Goal: Task Accomplishment & Management: Manage account settings

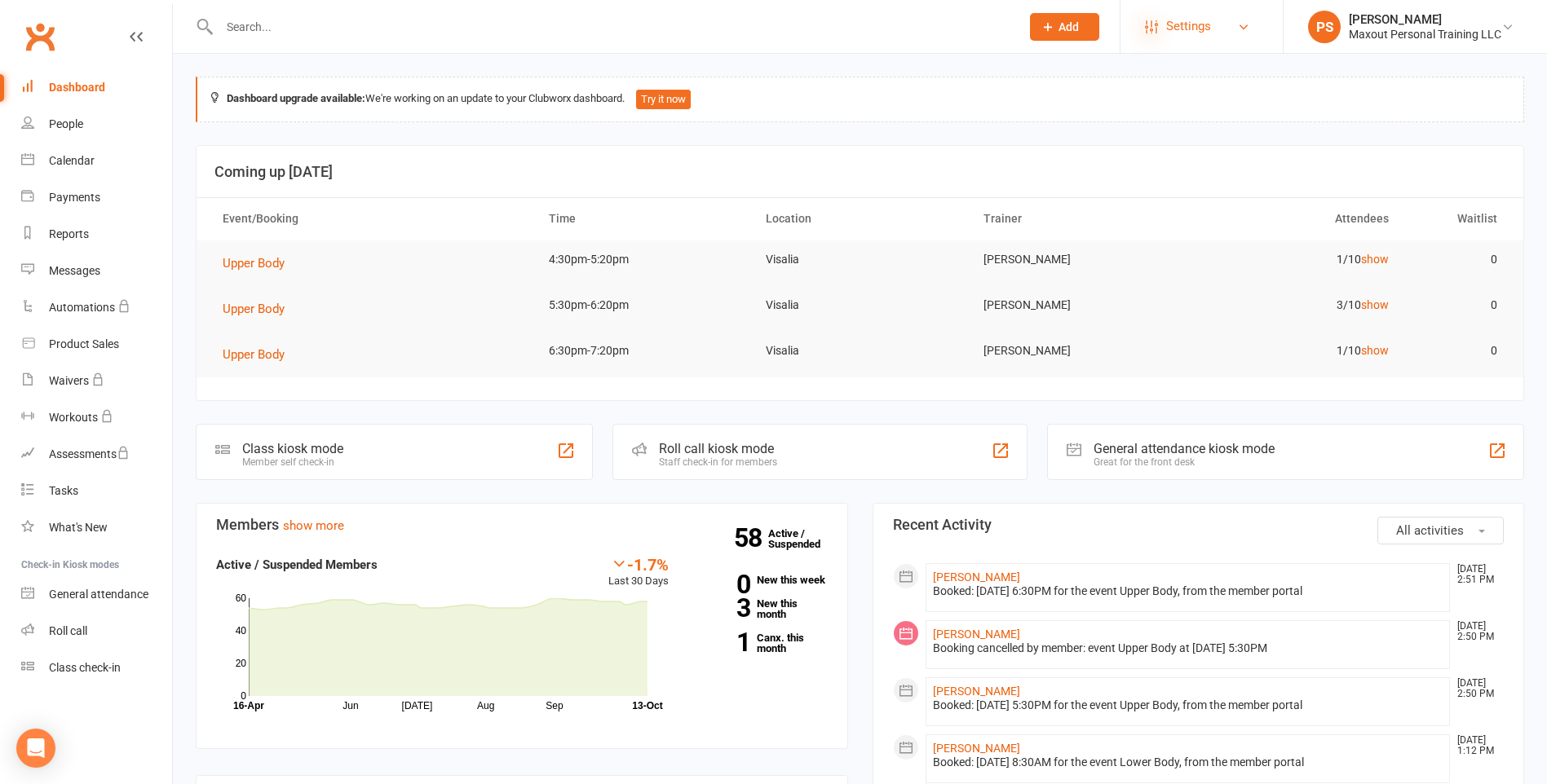
click at [1154, 28] on icon at bounding box center [1151, 27] width 13 height 13
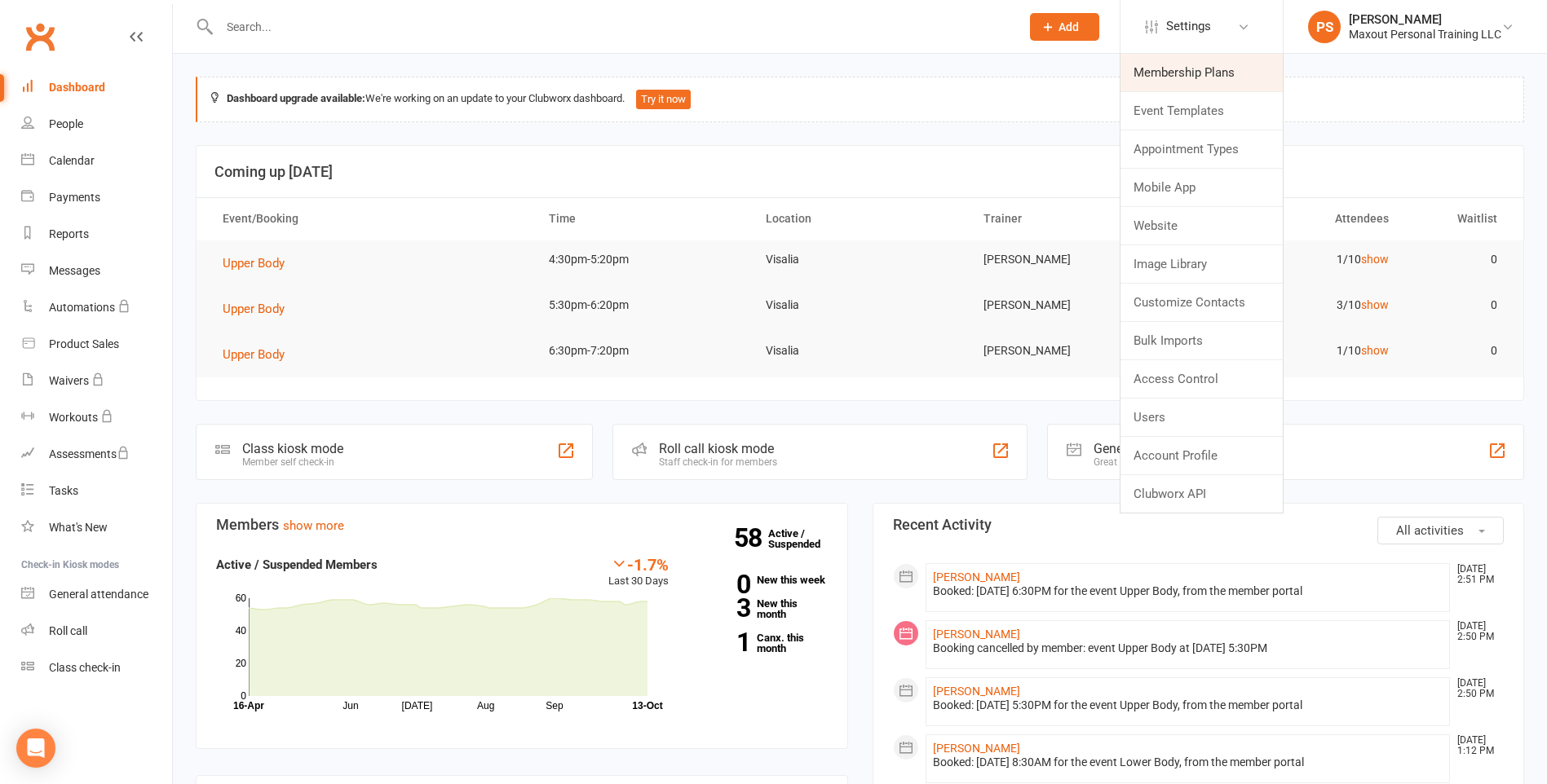
click at [1201, 61] on link "Membership Plans" at bounding box center [1201, 72] width 162 height 37
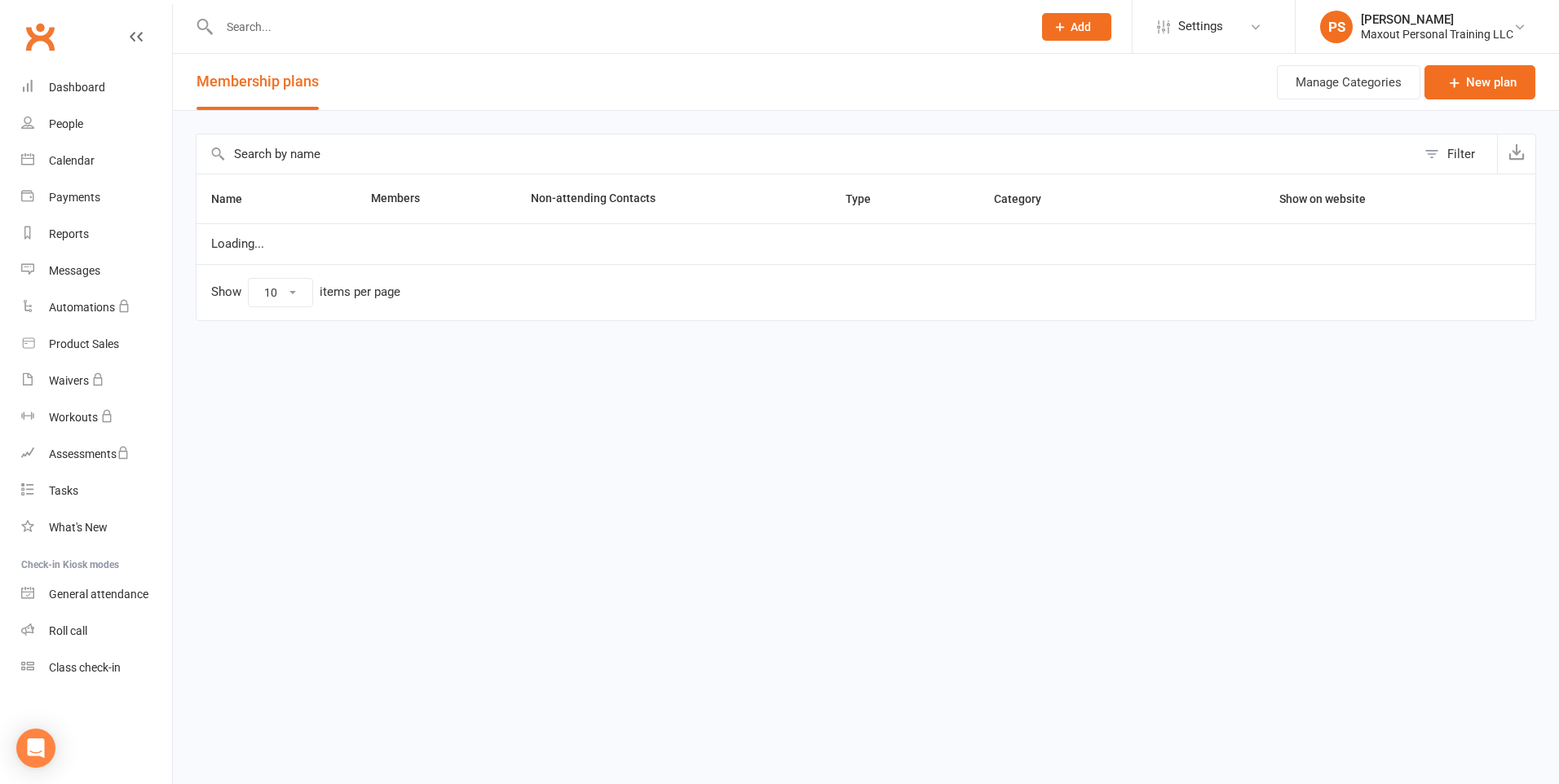
select select "100"
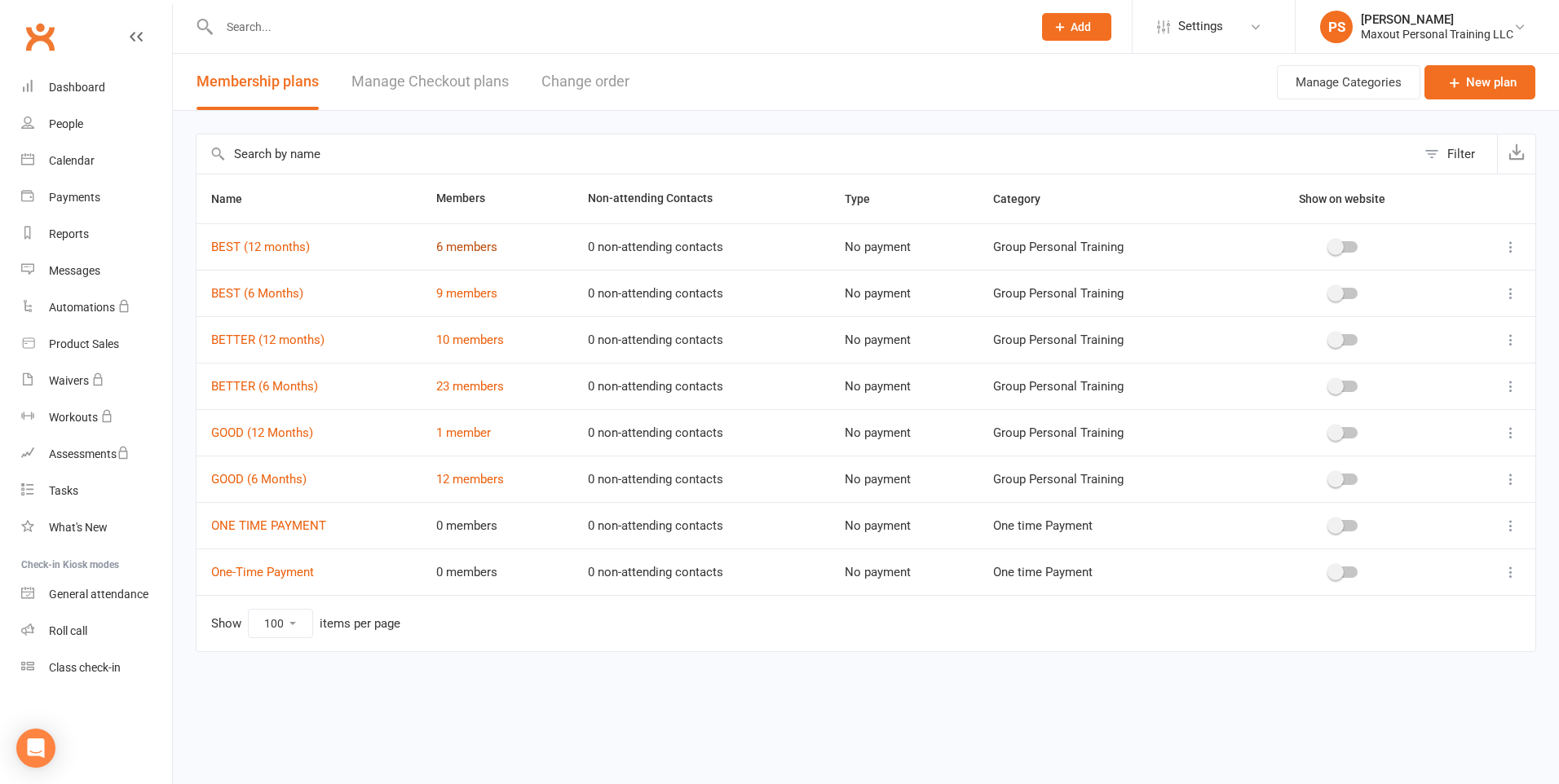
click at [470, 244] on link "6 members" at bounding box center [467, 247] width 62 height 15
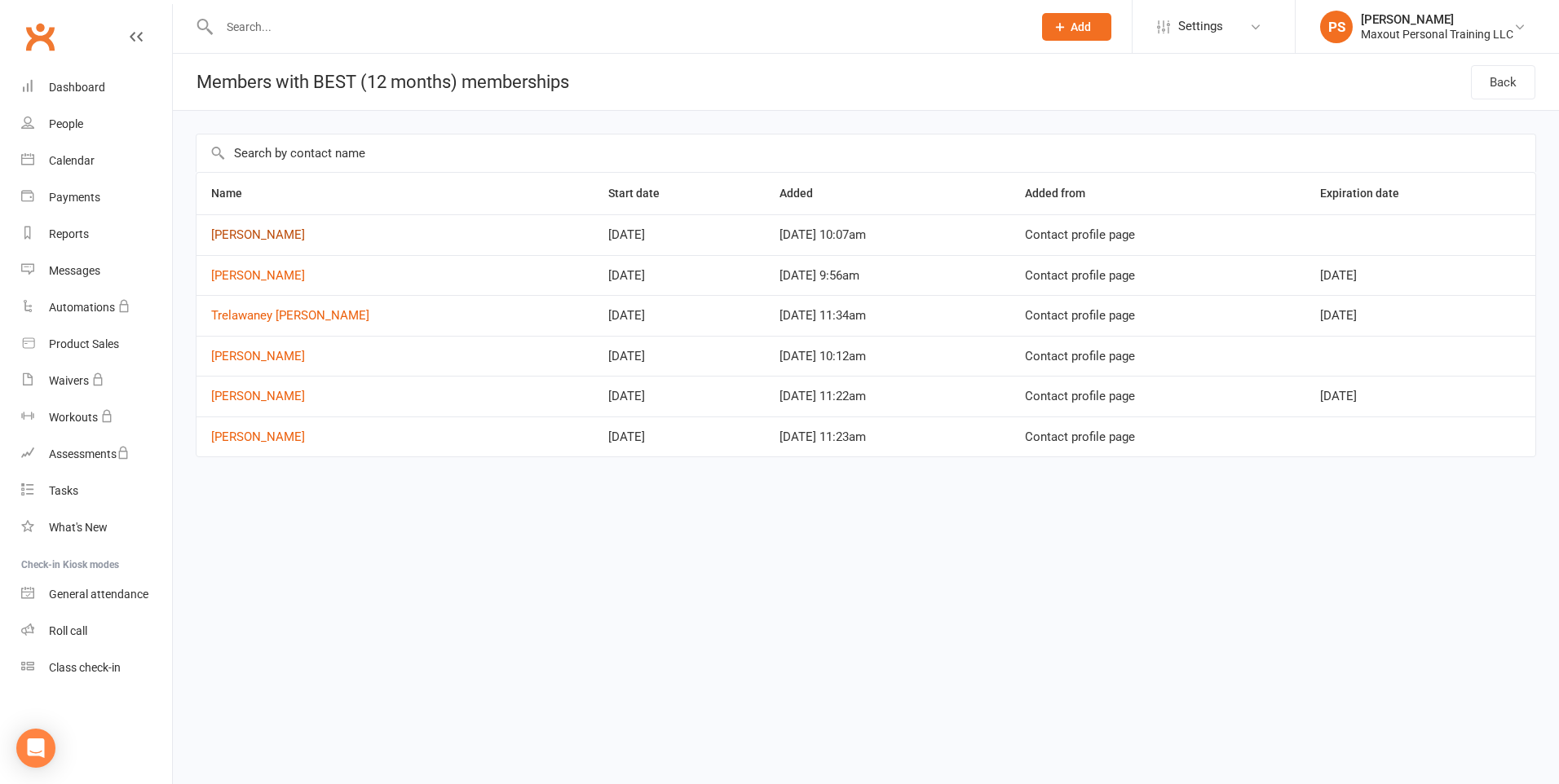
click at [275, 234] on link "[PERSON_NAME]" at bounding box center [258, 234] width 94 height 15
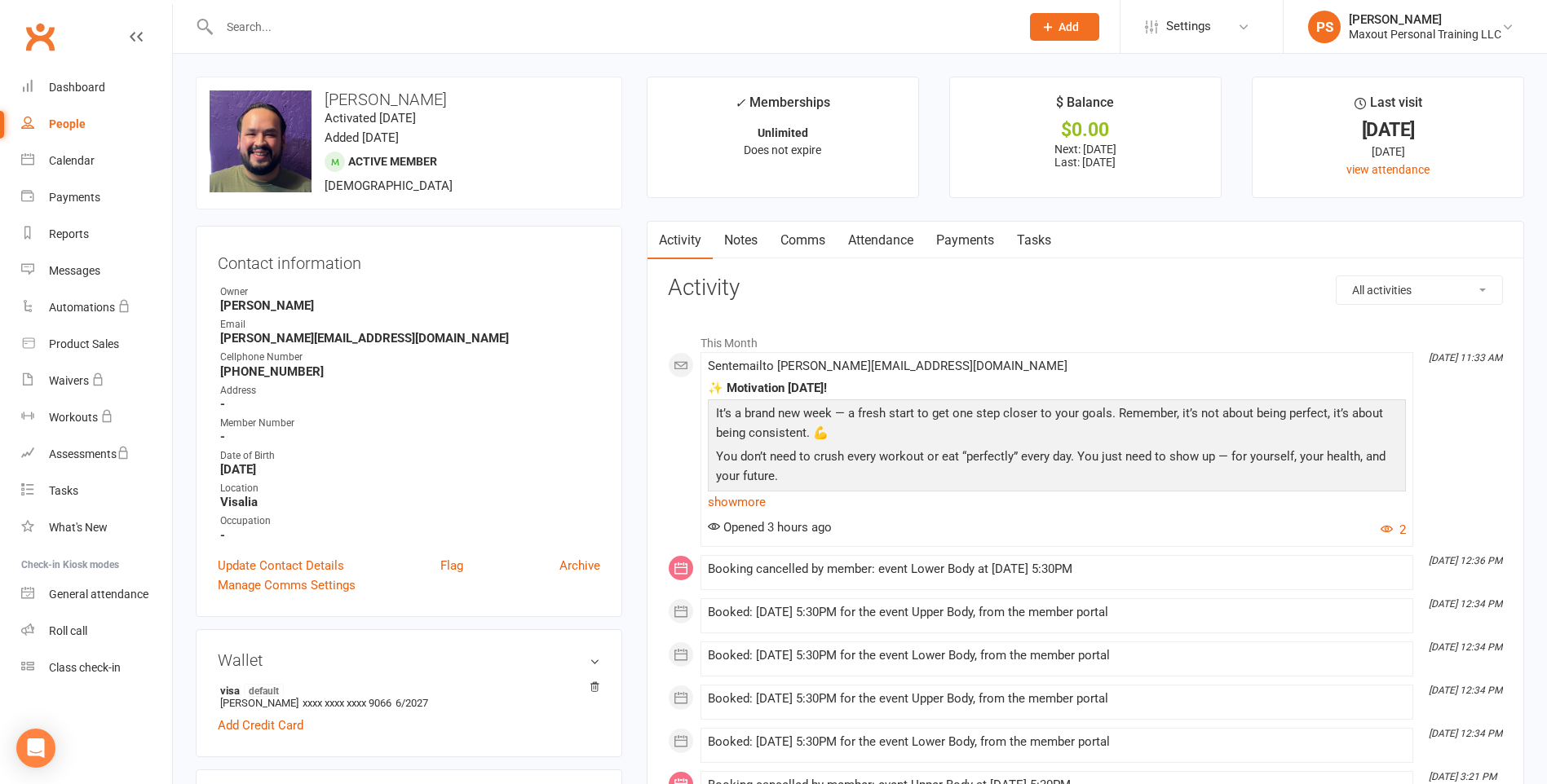
click at [962, 243] on link "Payments" at bounding box center [965, 240] width 81 height 37
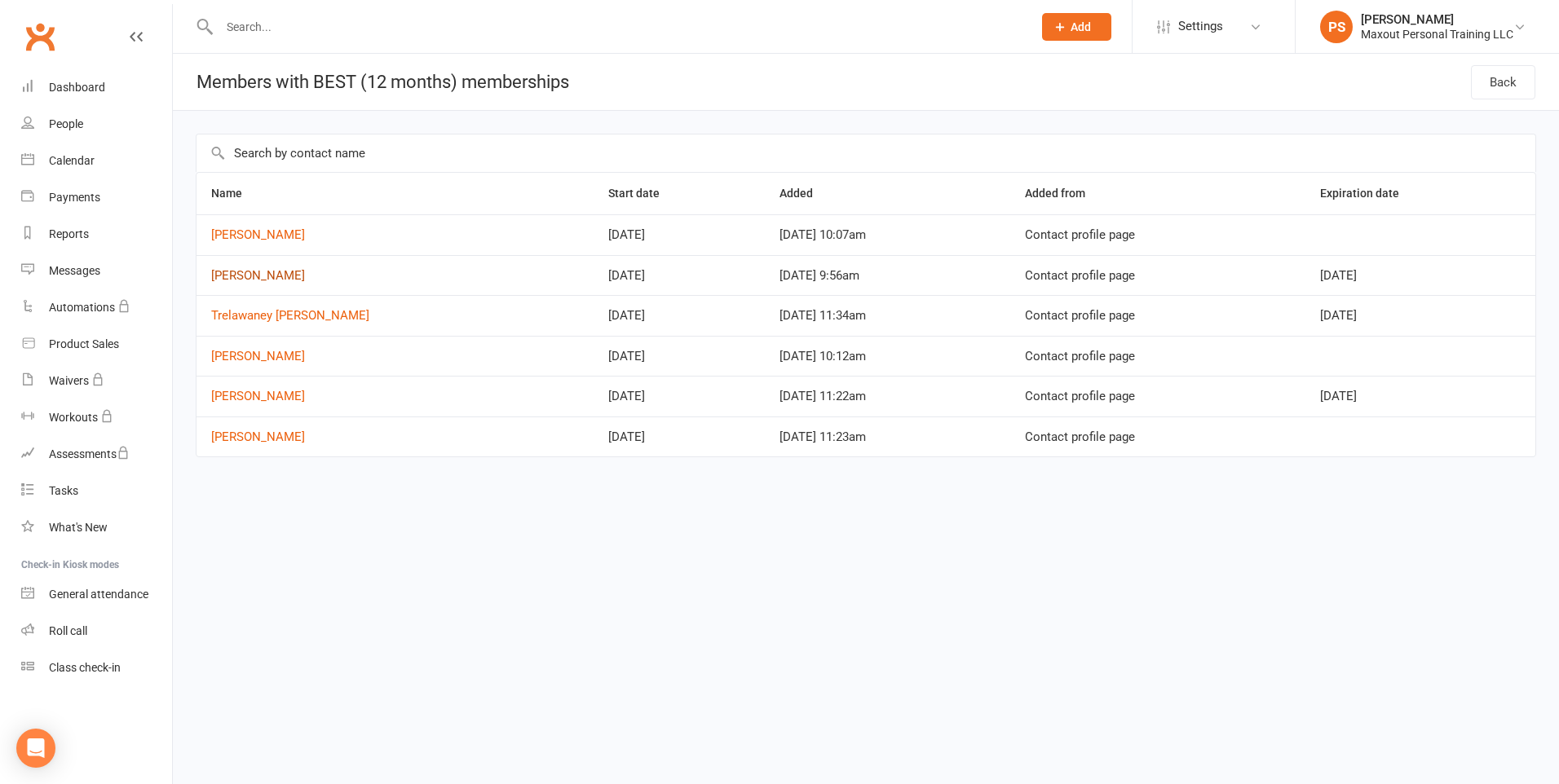
click at [252, 279] on link "[PERSON_NAME]" at bounding box center [258, 276] width 94 height 15
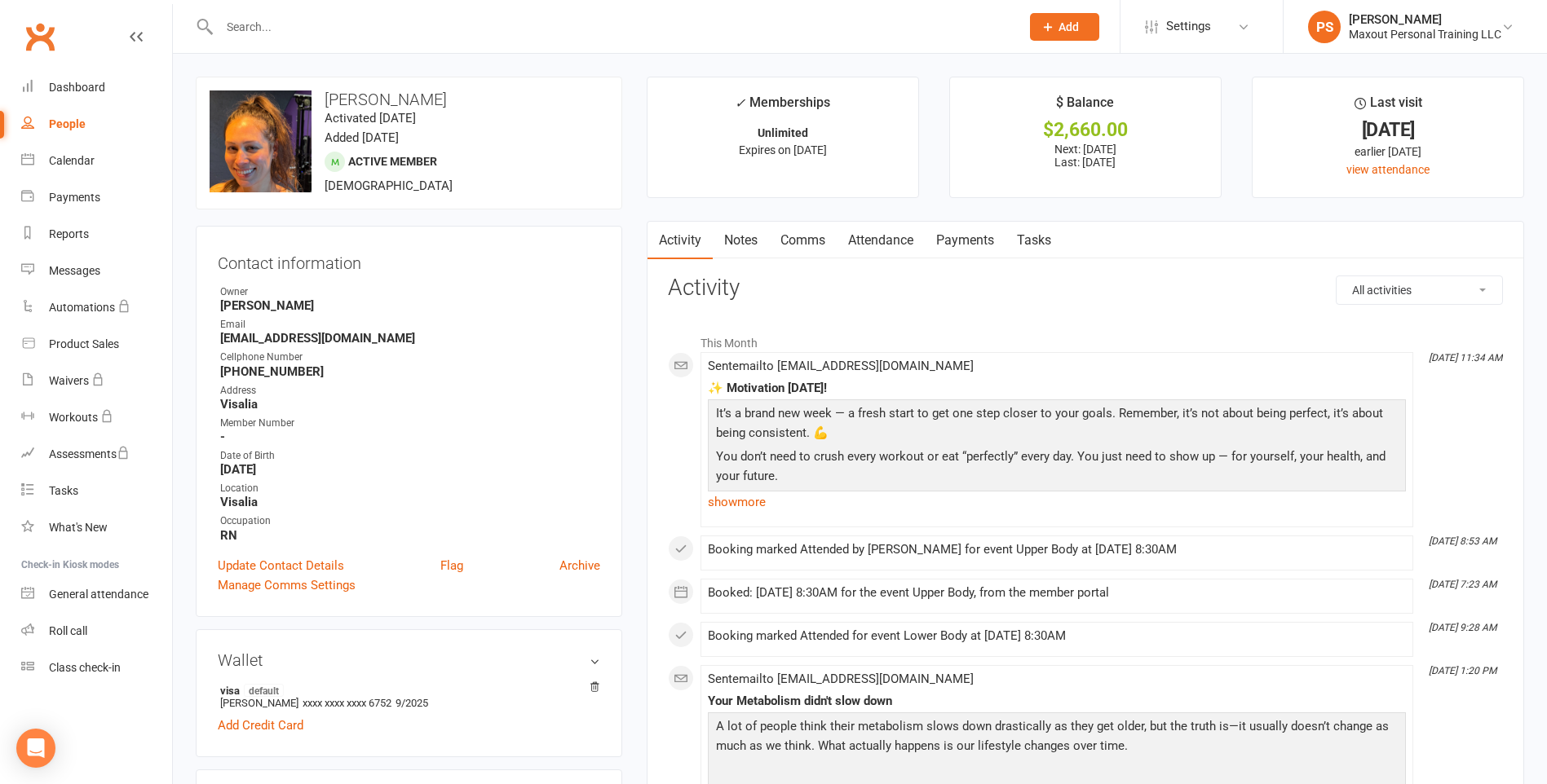
click at [958, 237] on link "Payments" at bounding box center [965, 240] width 81 height 37
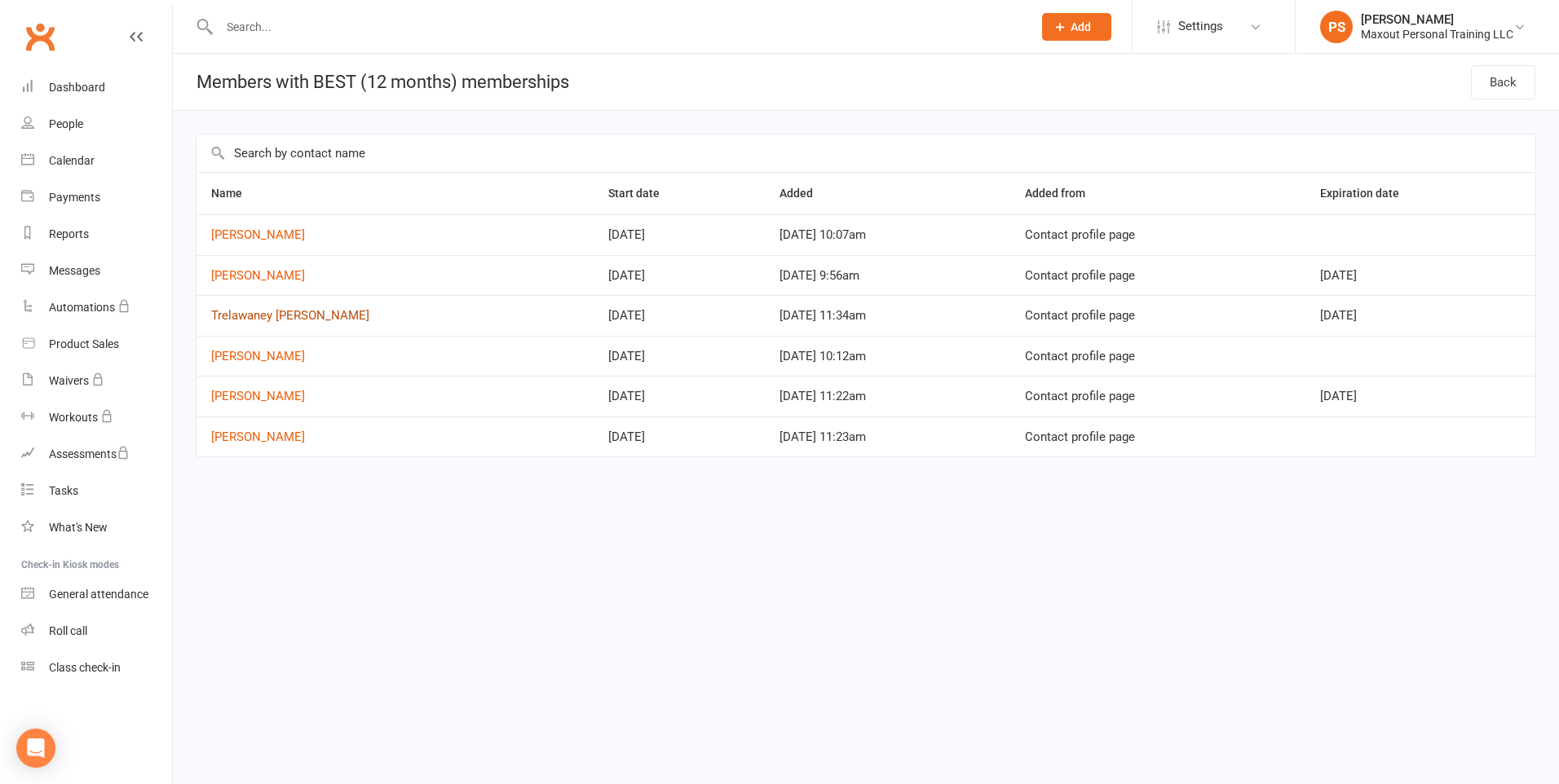
click at [275, 315] on link "Trelawaney [PERSON_NAME]" at bounding box center [290, 316] width 158 height 15
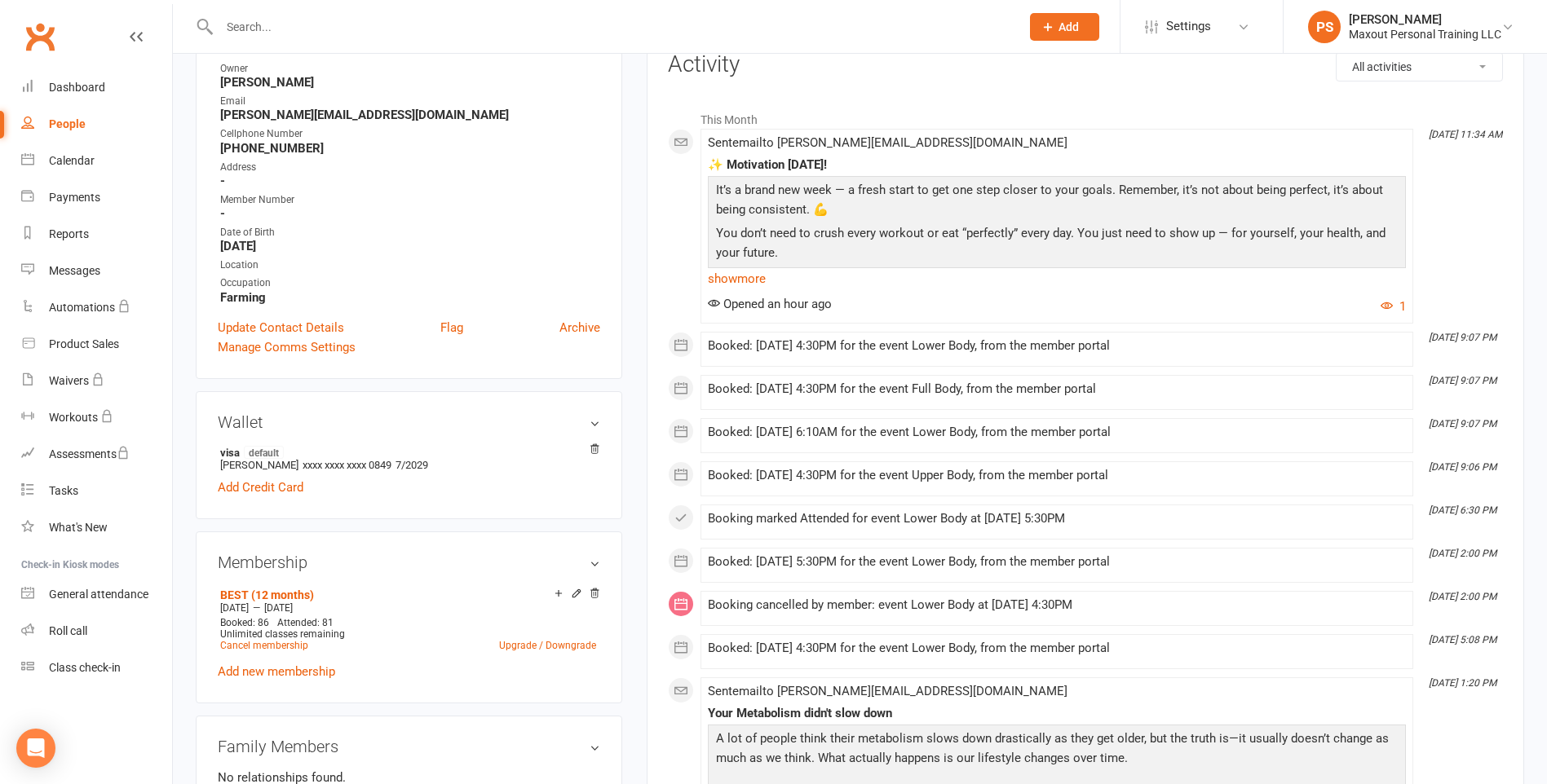
scroll to position [100, 0]
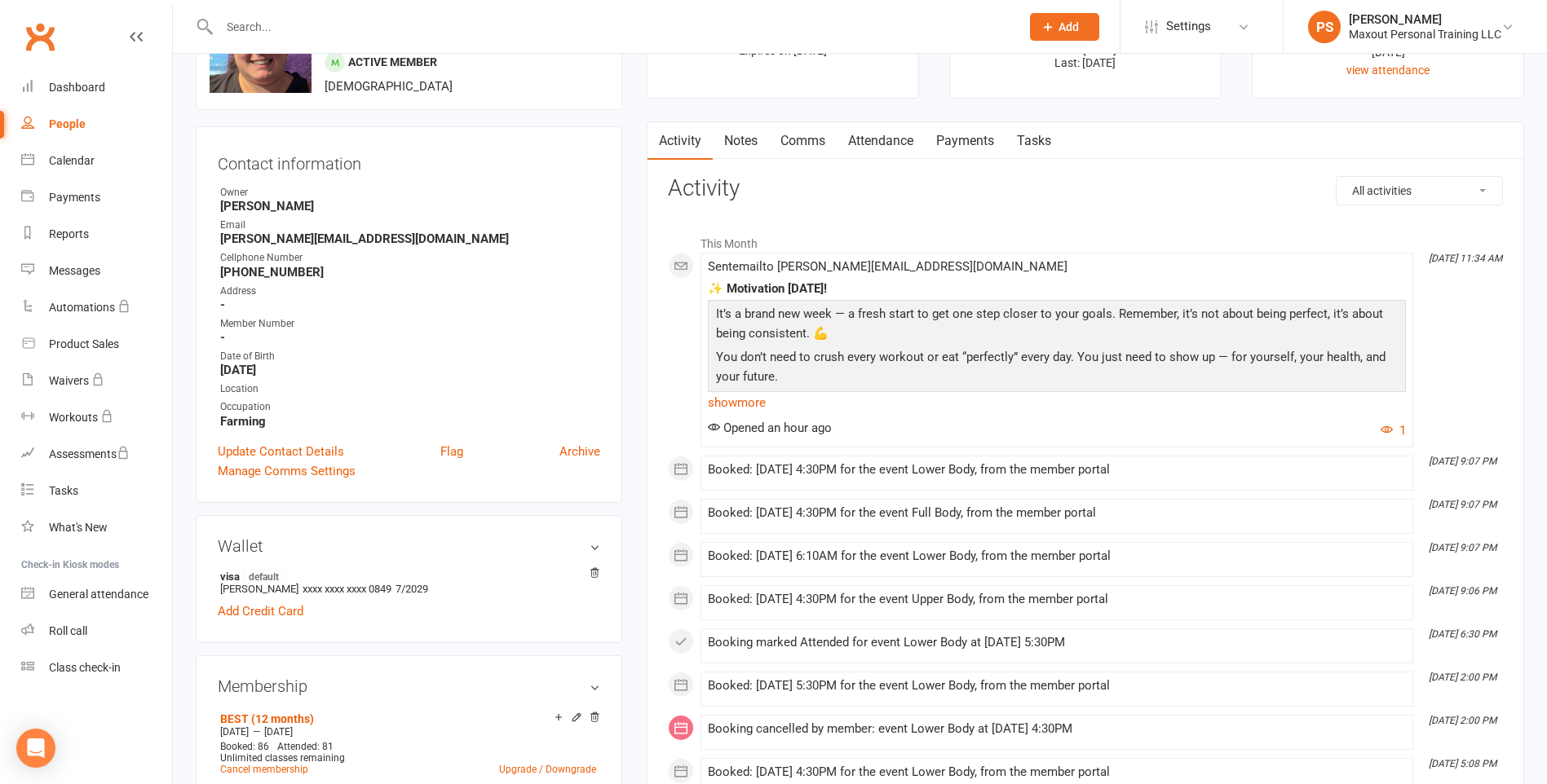
click at [977, 142] on link "Payments" at bounding box center [965, 141] width 81 height 37
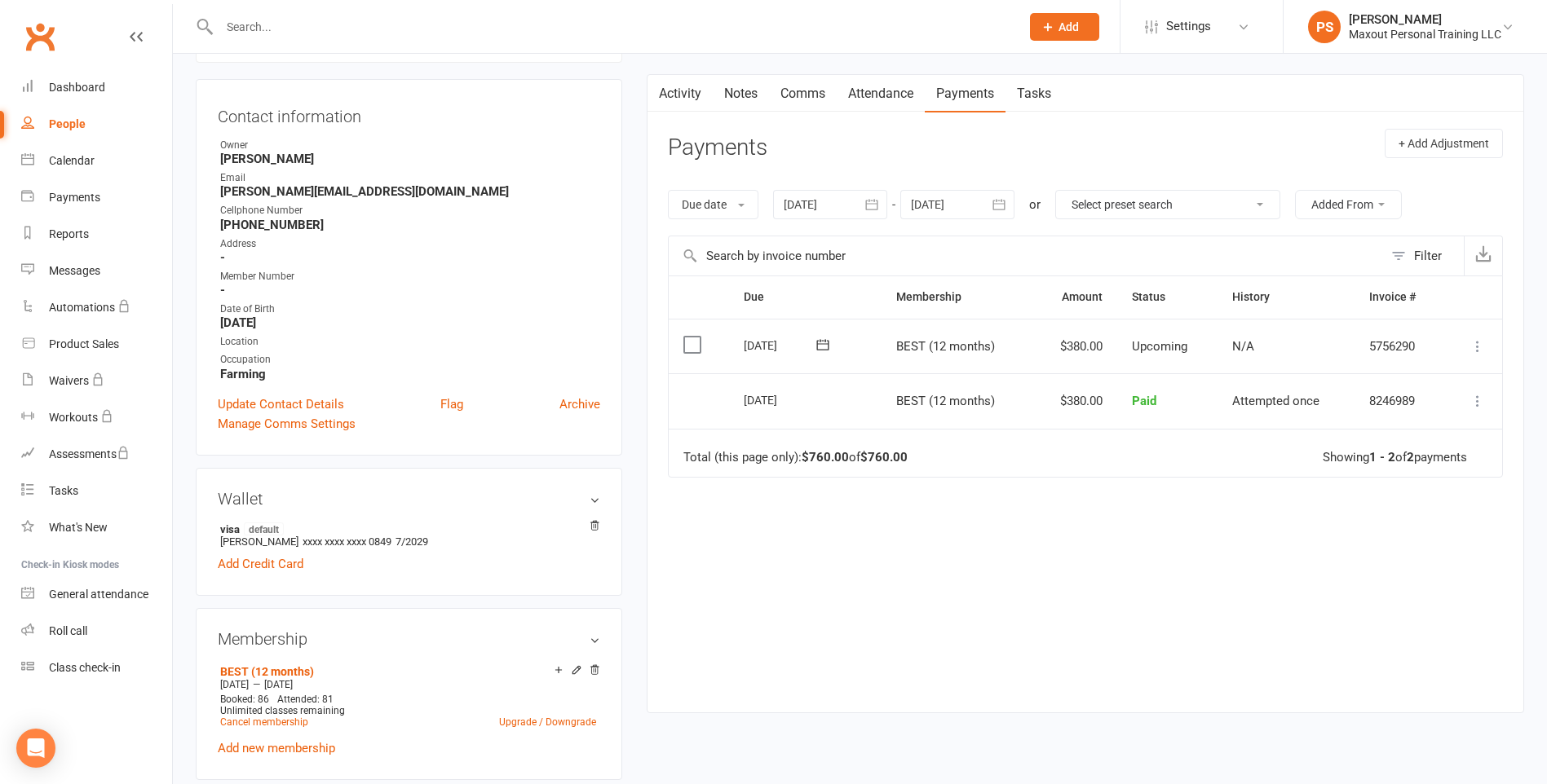
scroll to position [97, 0]
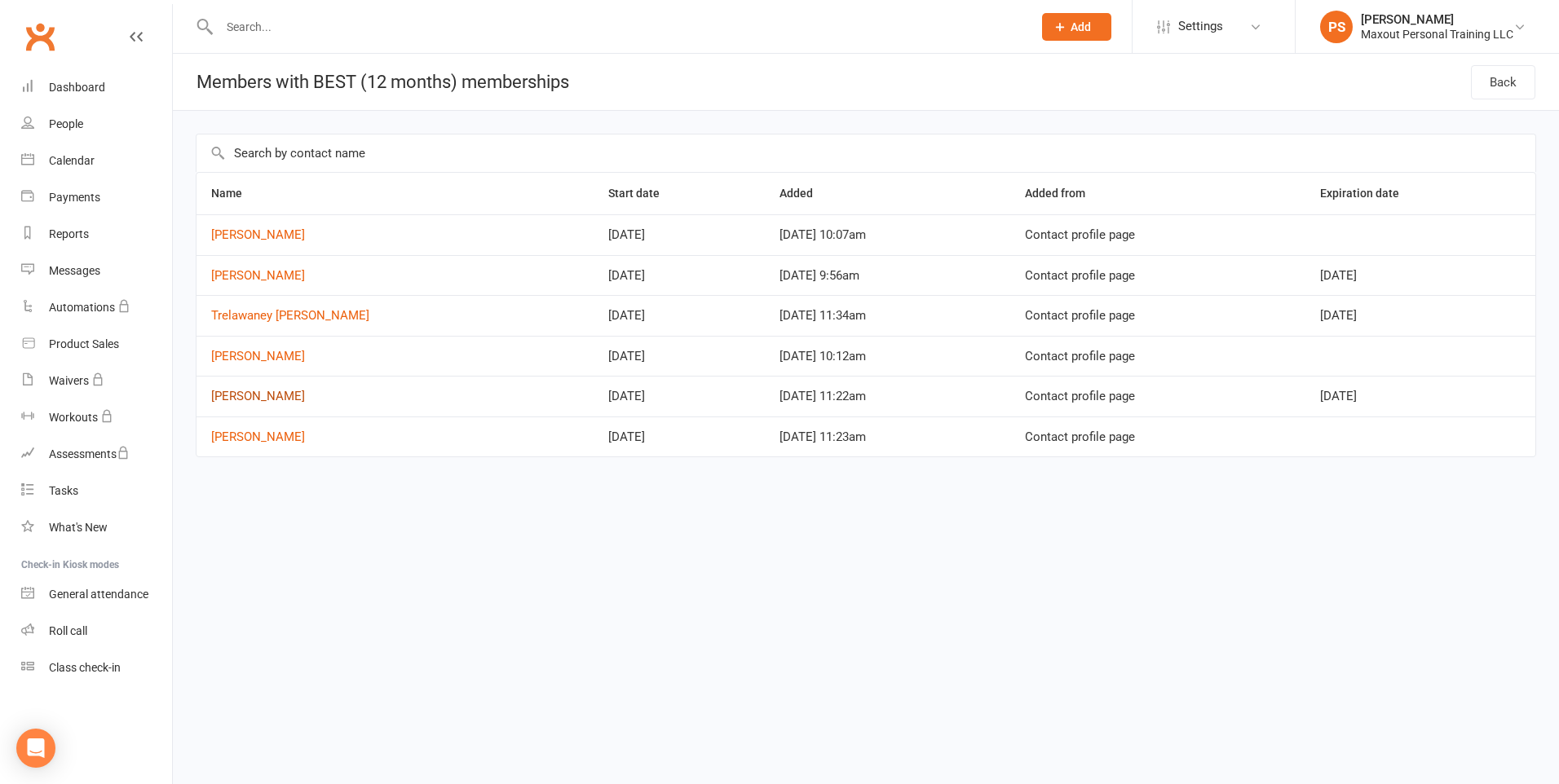
click at [280, 395] on link "[PERSON_NAME]" at bounding box center [258, 397] width 94 height 15
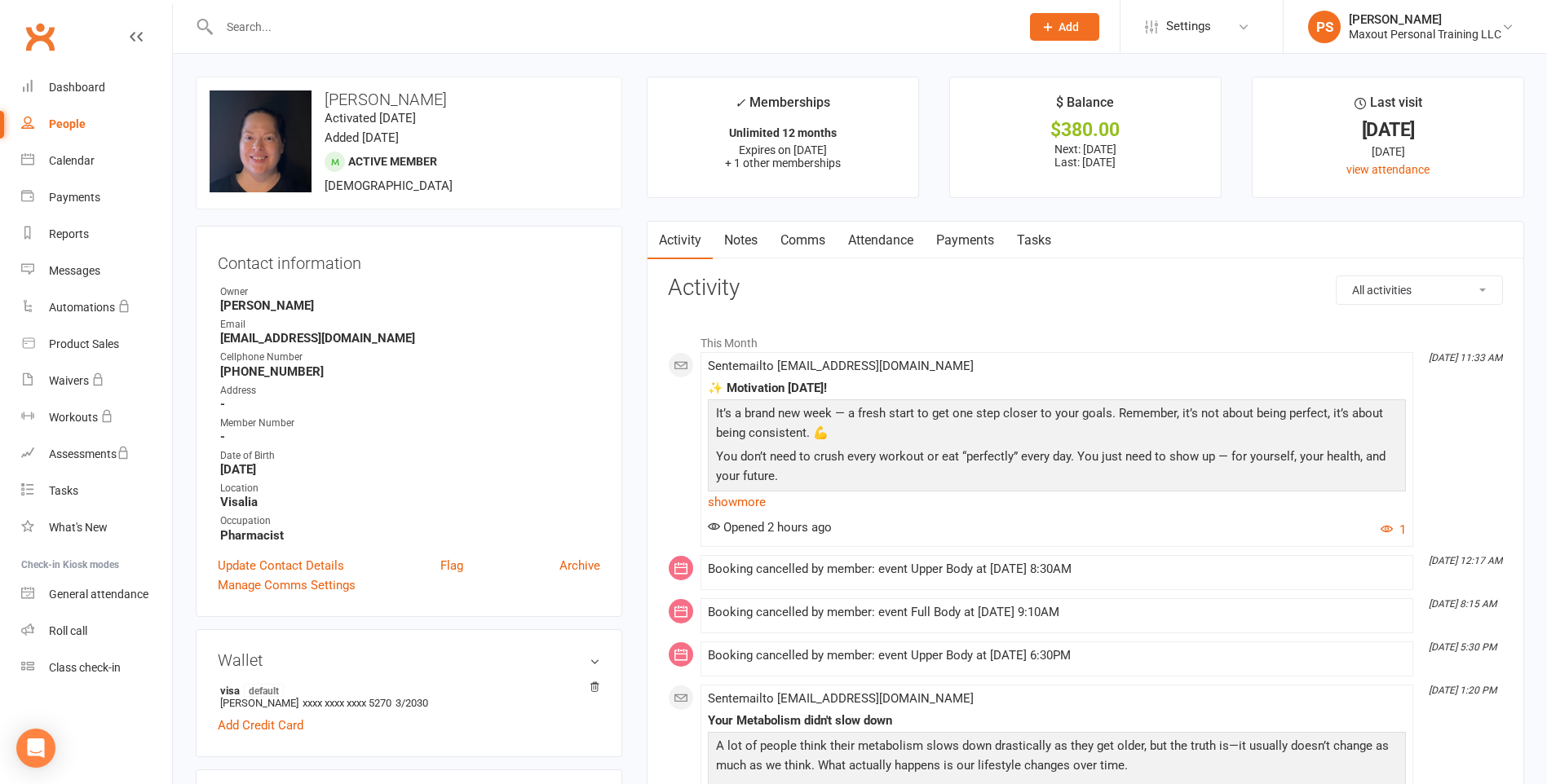
click at [959, 239] on link "Payments" at bounding box center [965, 240] width 81 height 37
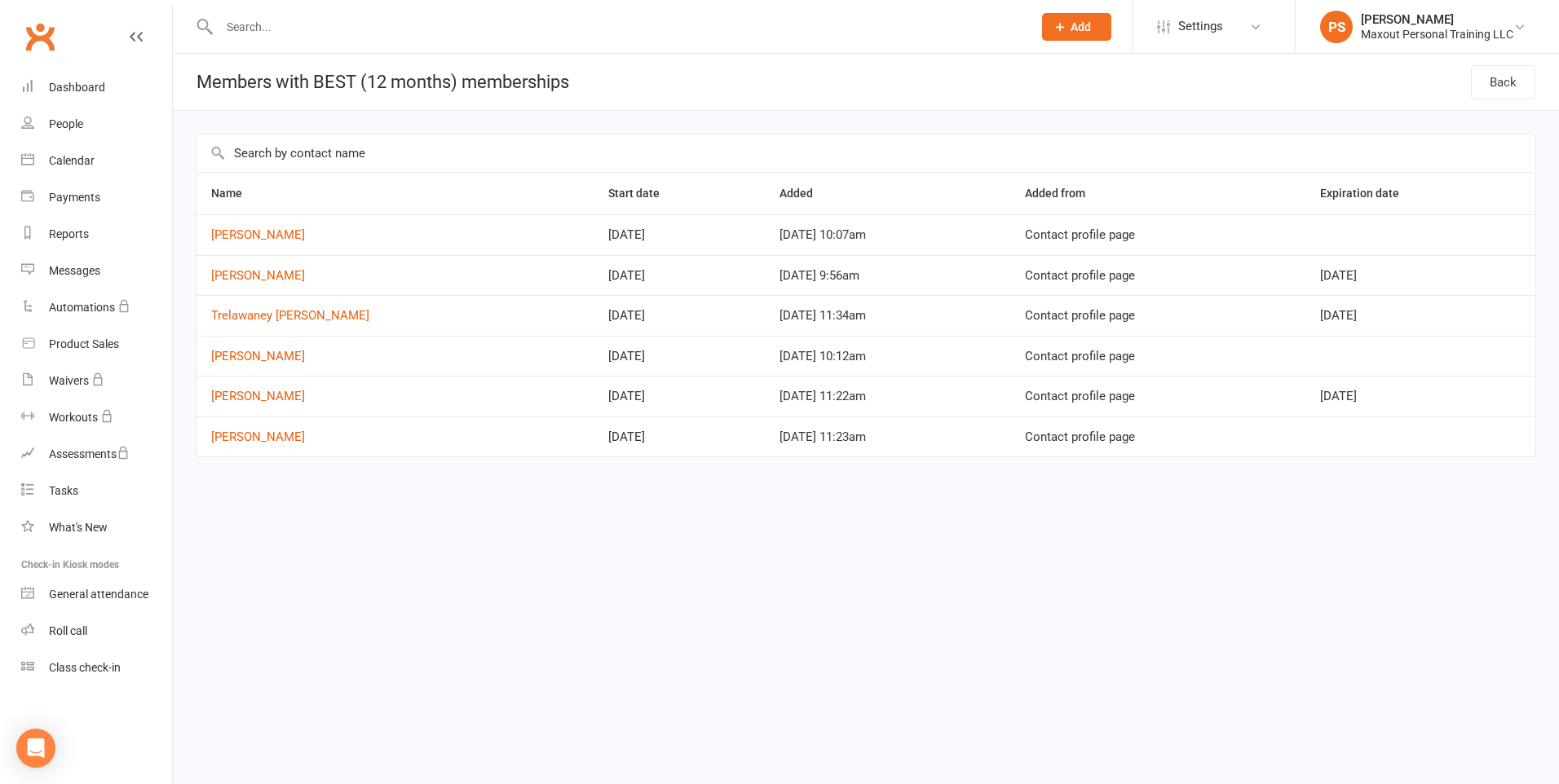
select select "100"
click at [276, 357] on link "[PERSON_NAME]" at bounding box center [258, 357] width 94 height 15
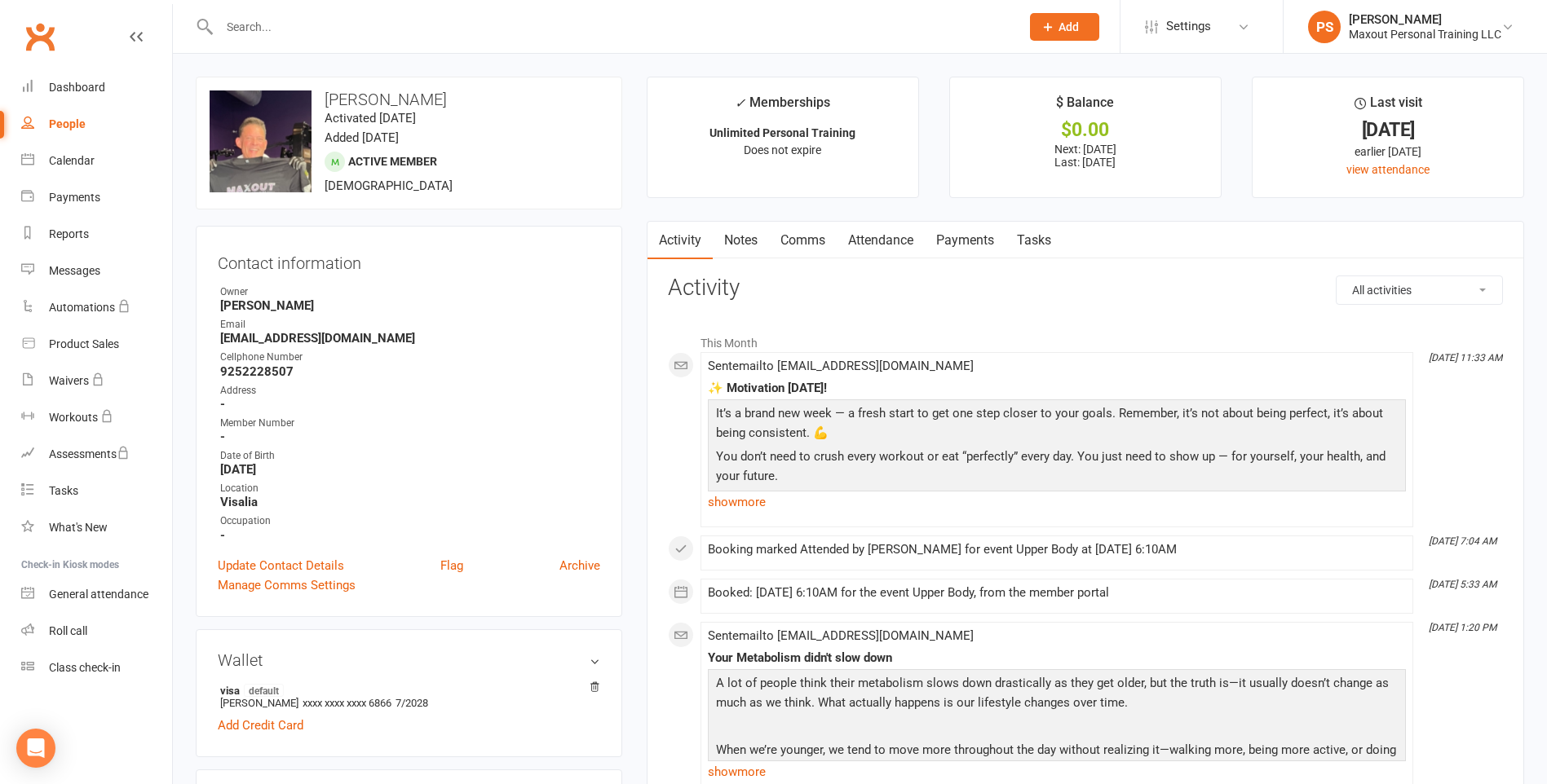
click at [973, 245] on link "Payments" at bounding box center [965, 240] width 81 height 37
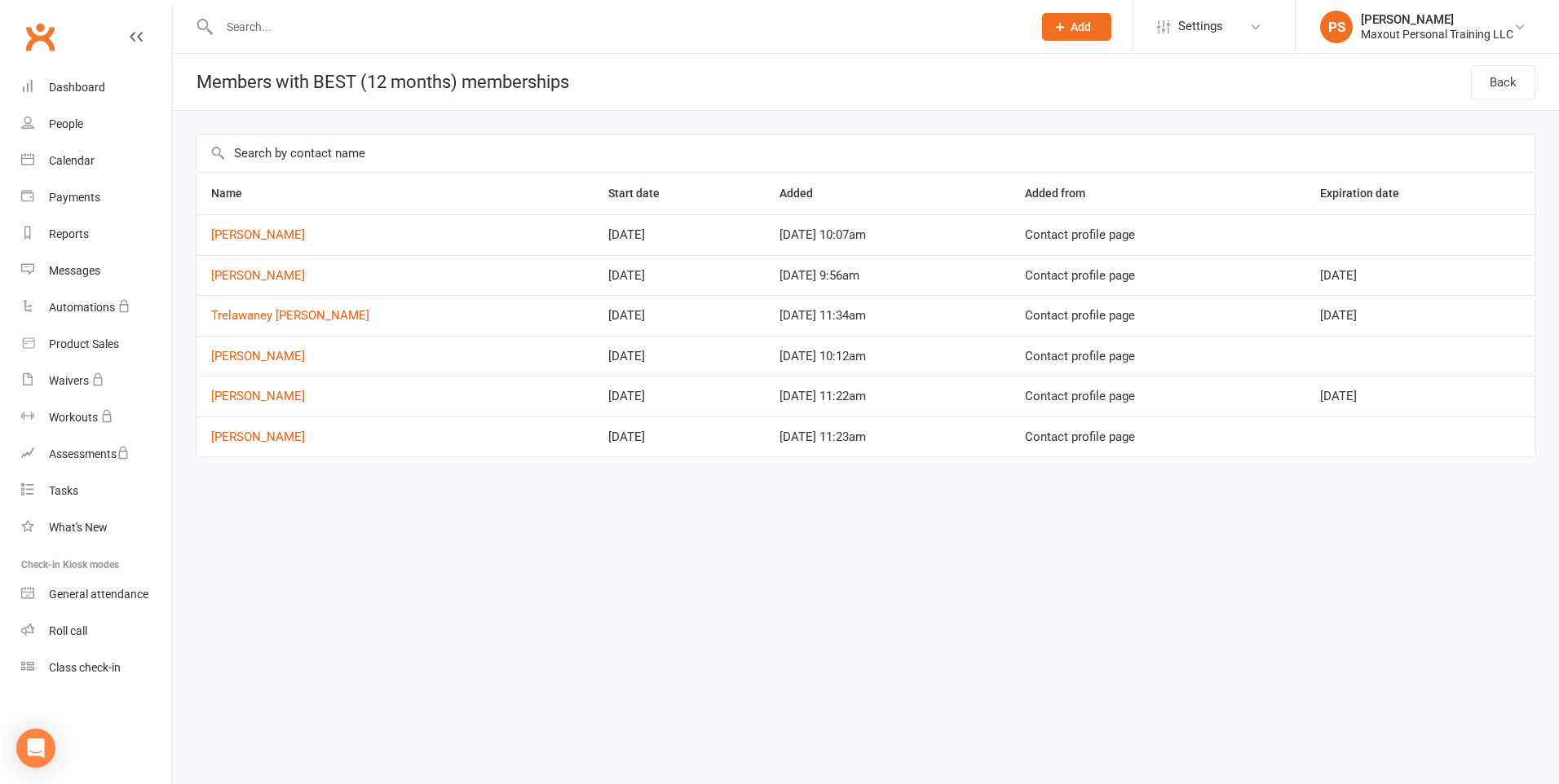
select select "100"
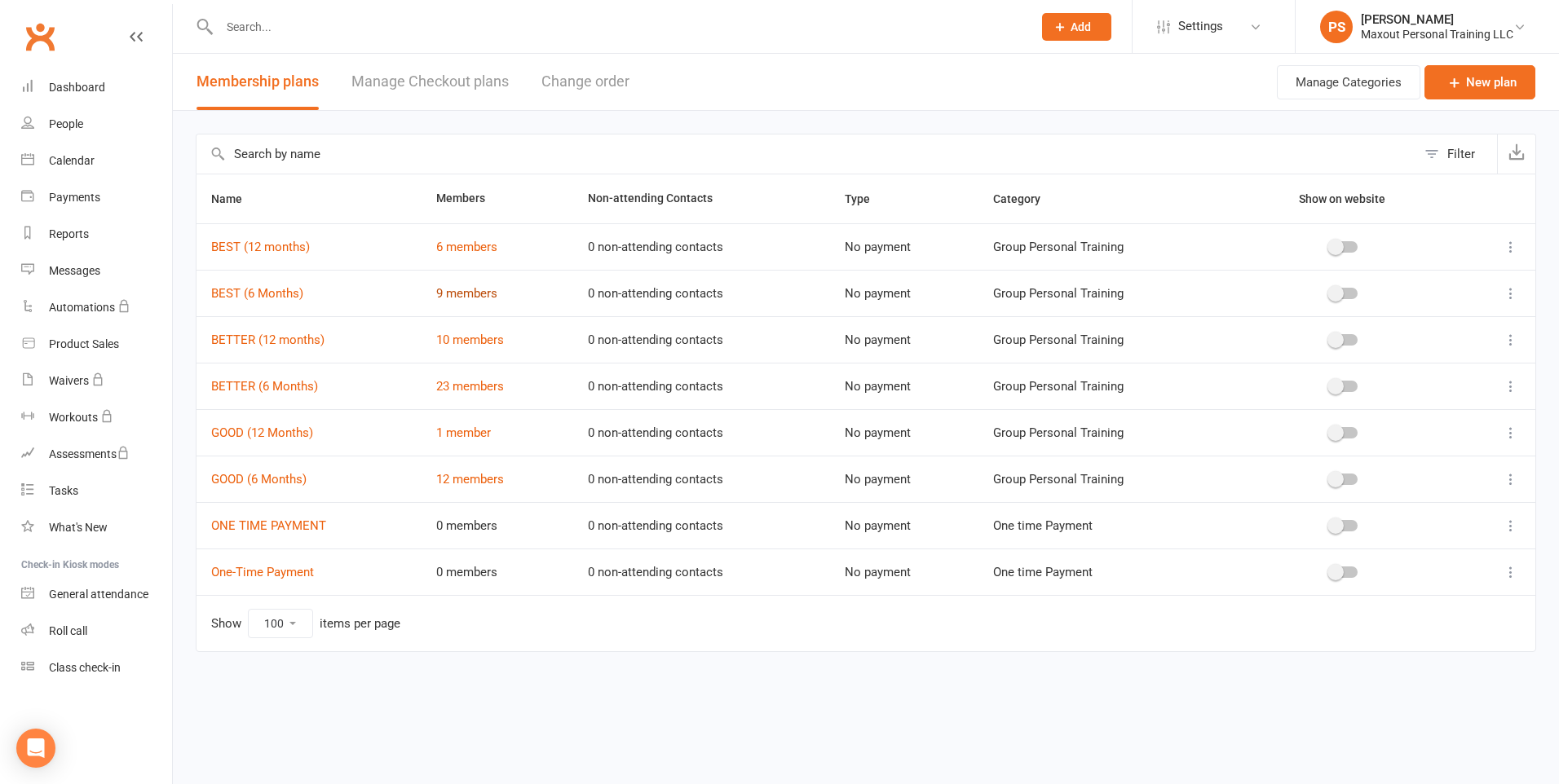
click at [457, 294] on link "9 members" at bounding box center [467, 293] width 62 height 15
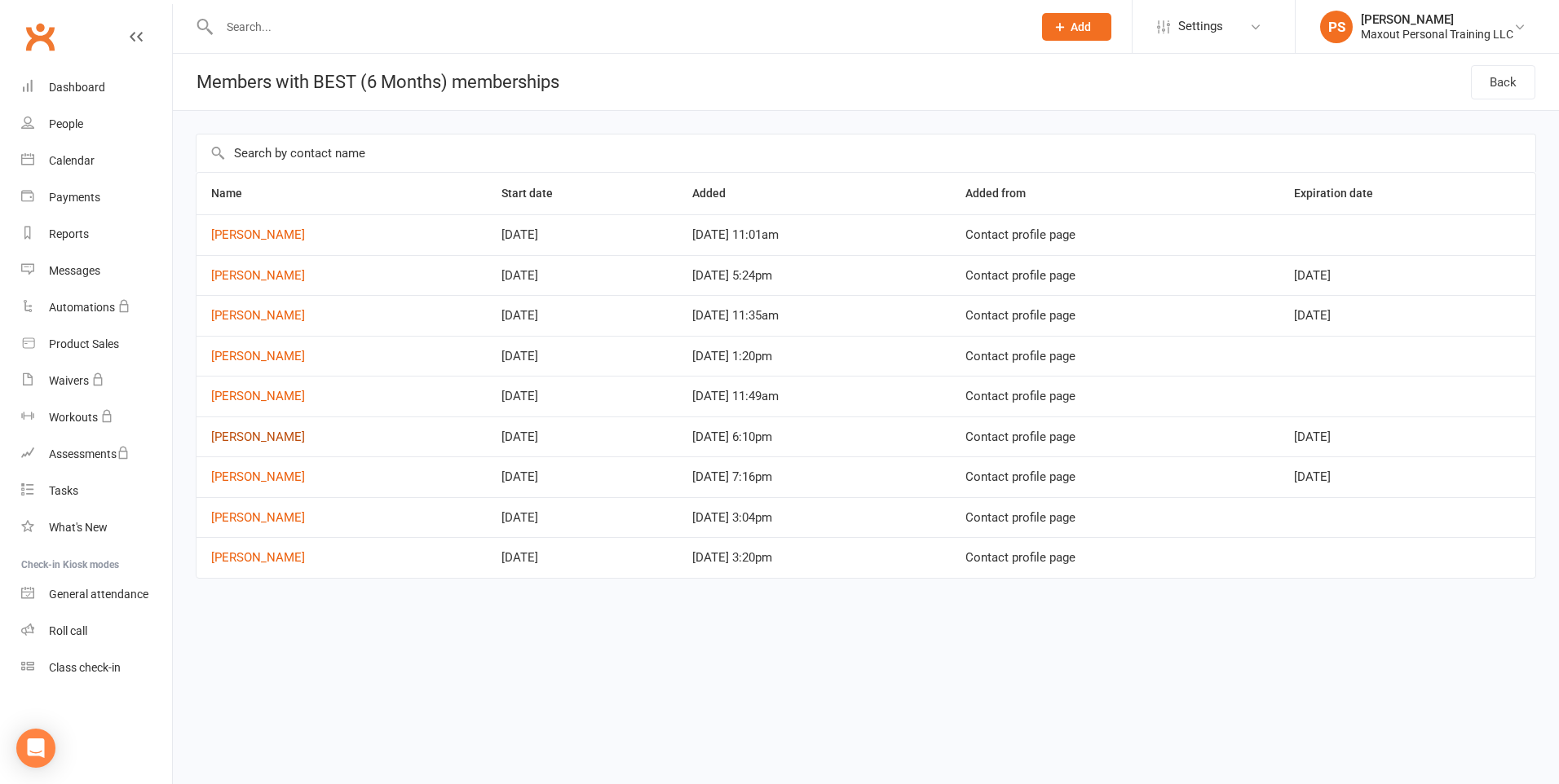
click at [265, 436] on link "[PERSON_NAME]" at bounding box center [258, 437] width 94 height 15
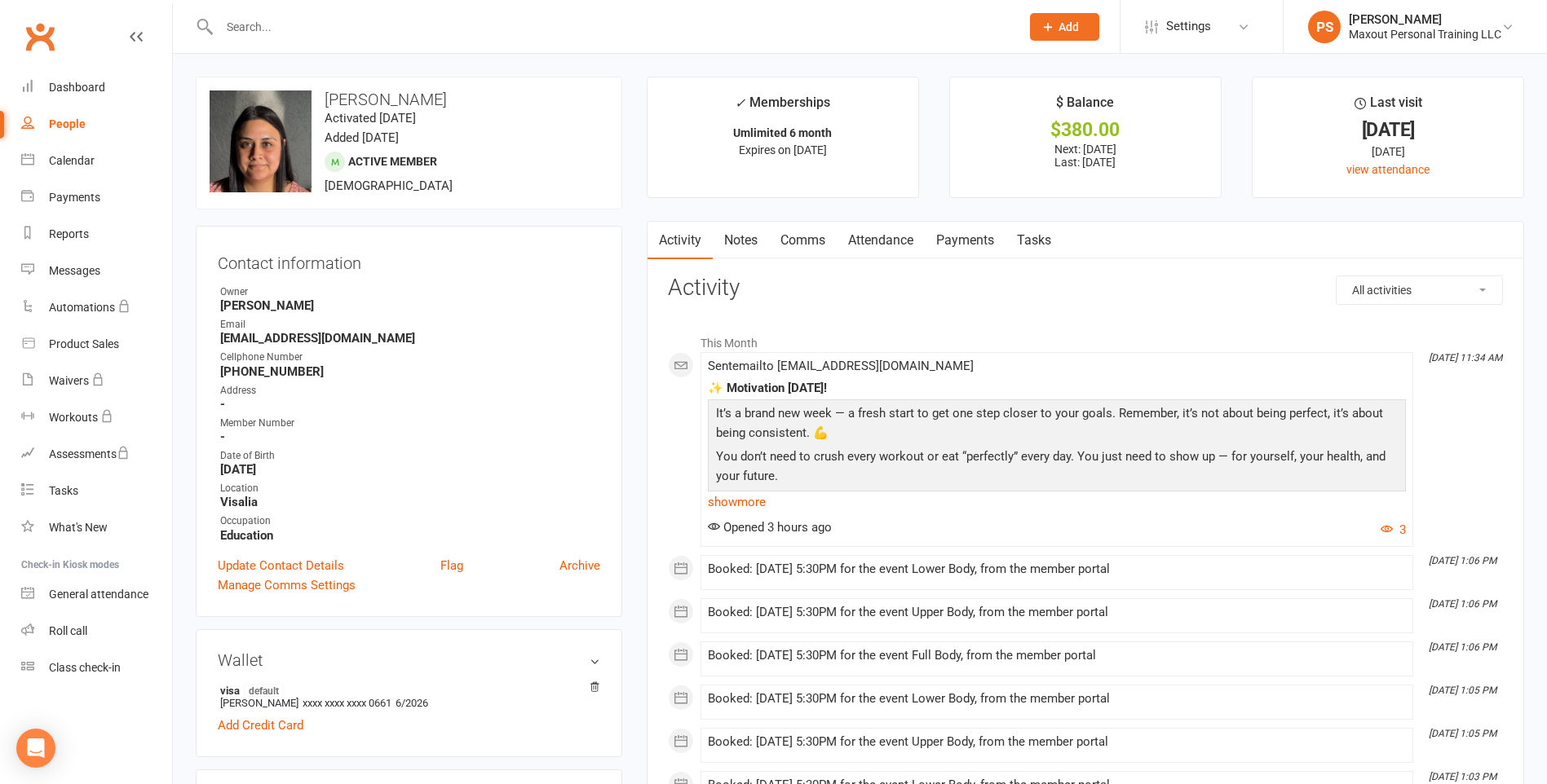
click at [966, 245] on link "Payments" at bounding box center [965, 240] width 81 height 37
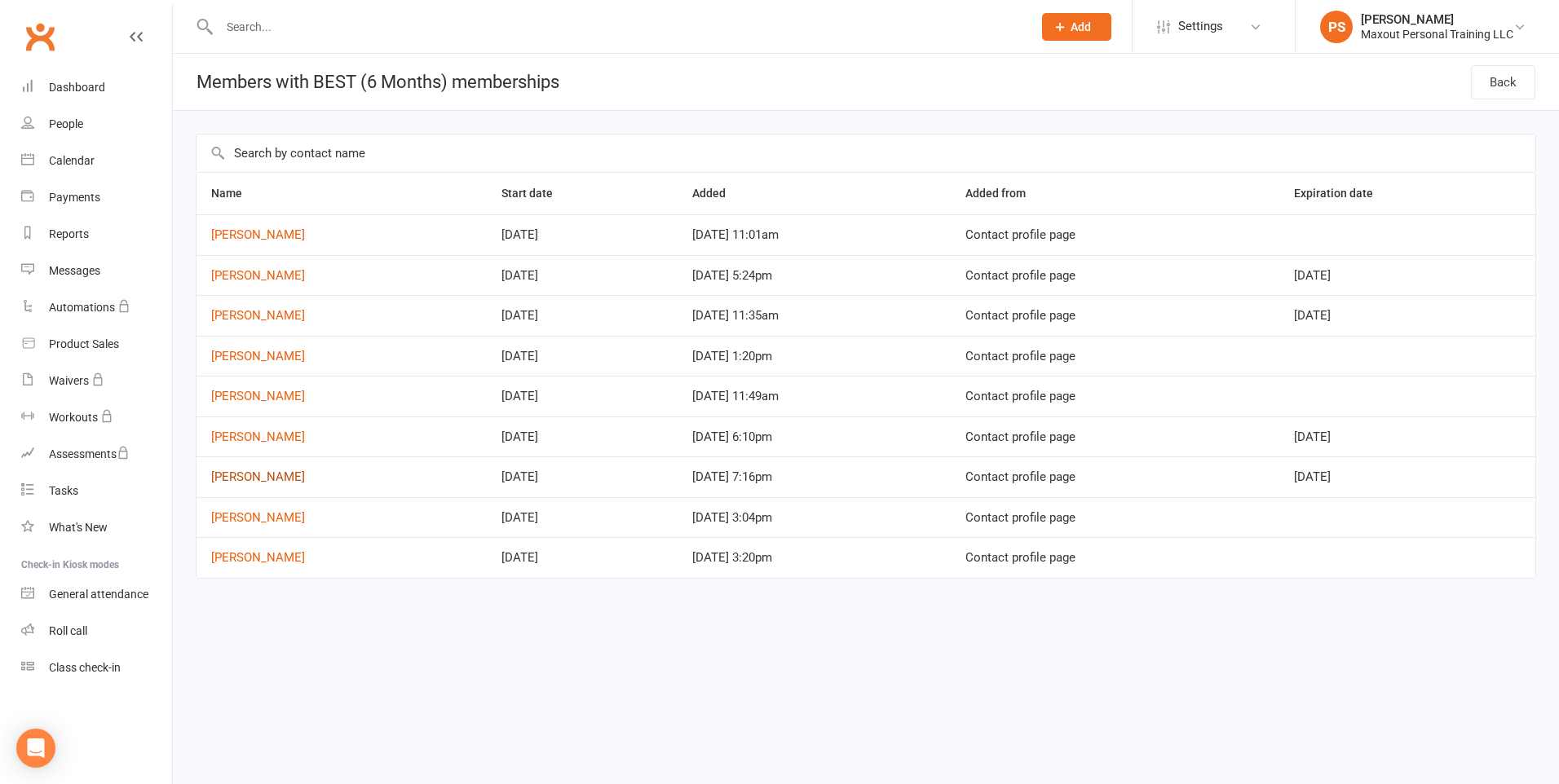
click at [253, 478] on link "[PERSON_NAME]" at bounding box center [258, 477] width 94 height 15
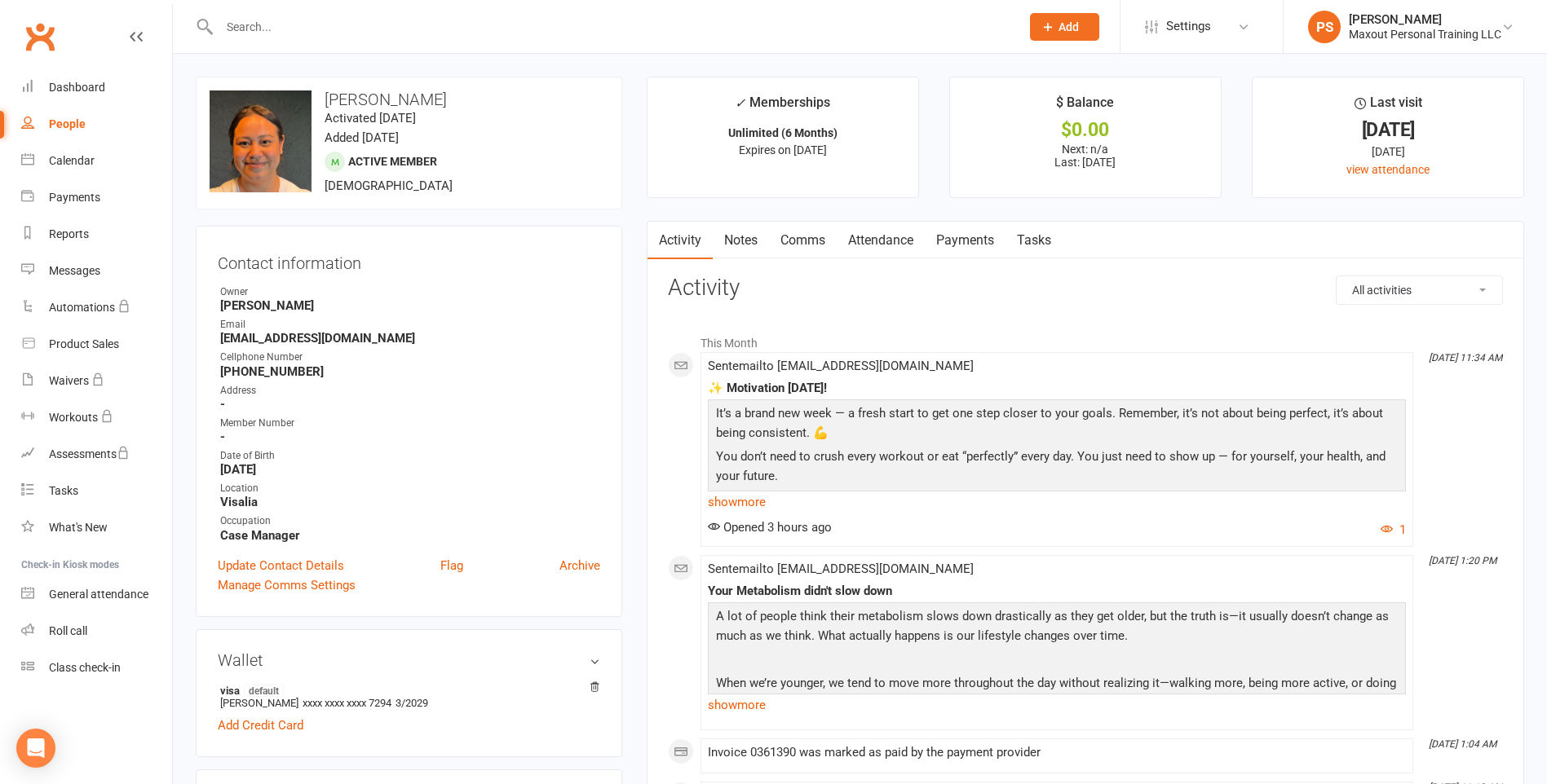
click at [981, 239] on link "Payments" at bounding box center [965, 240] width 81 height 37
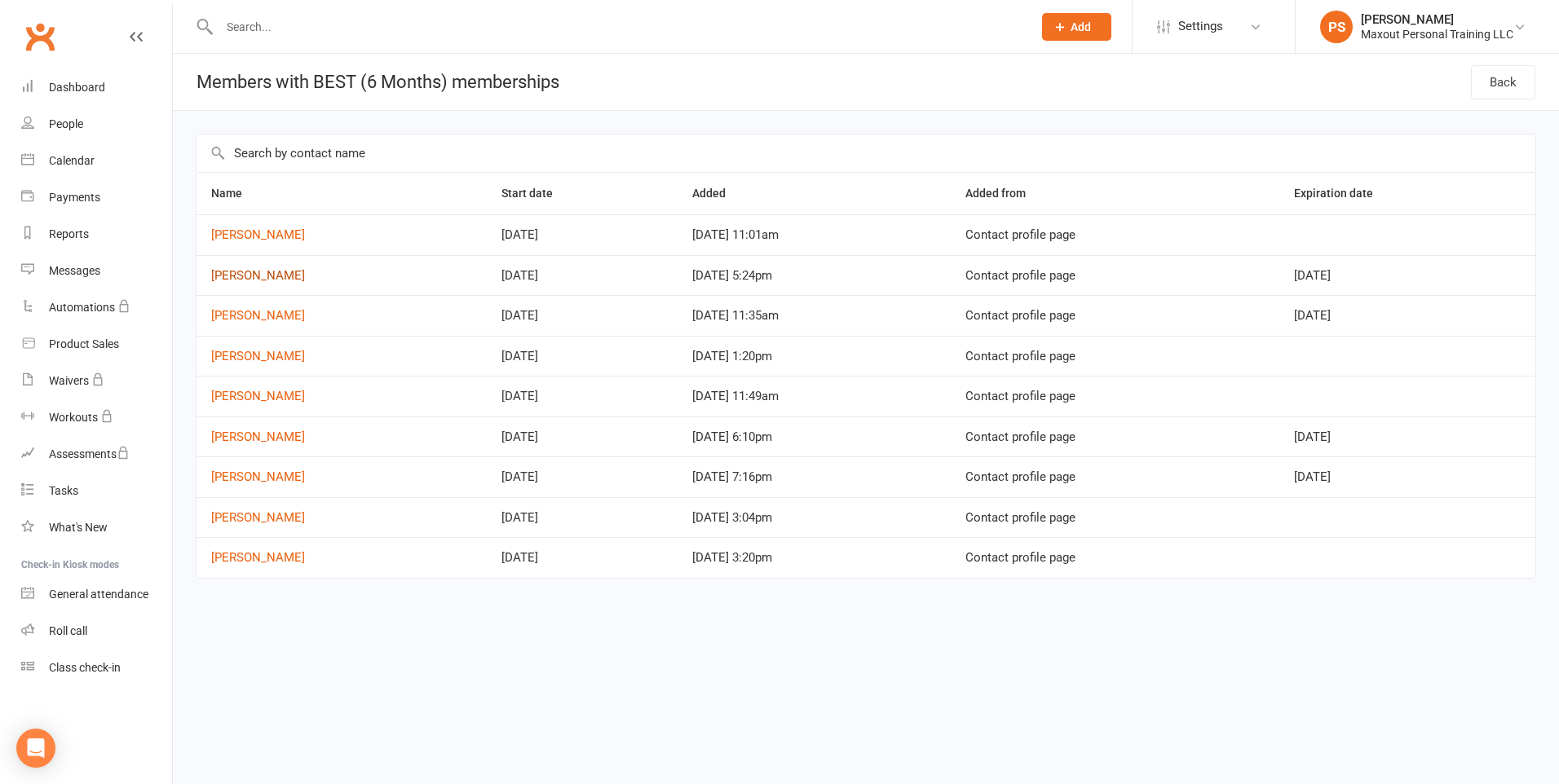
click at [271, 280] on link "[PERSON_NAME]" at bounding box center [258, 276] width 94 height 15
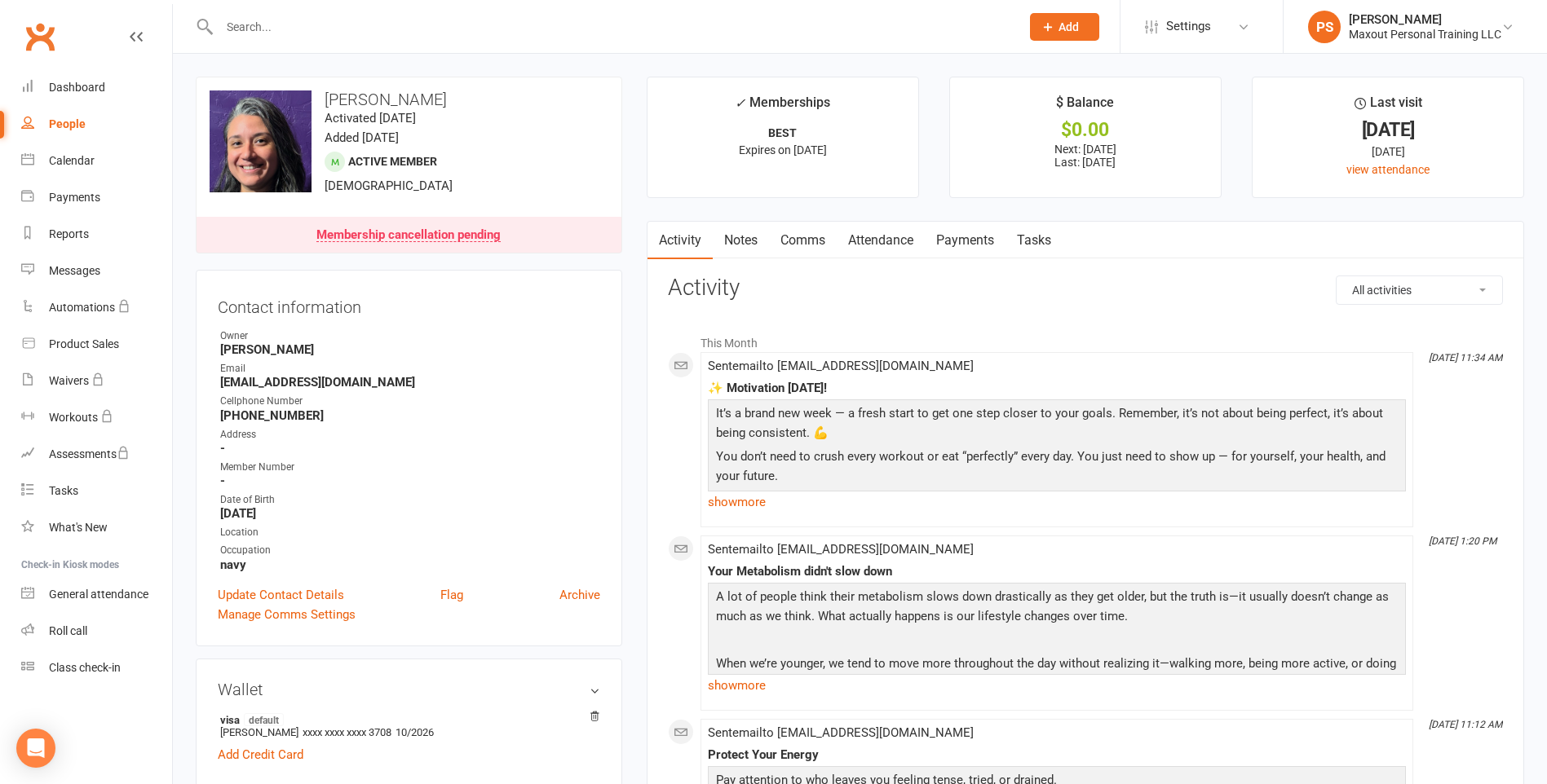
click at [961, 234] on link "Payments" at bounding box center [965, 240] width 81 height 37
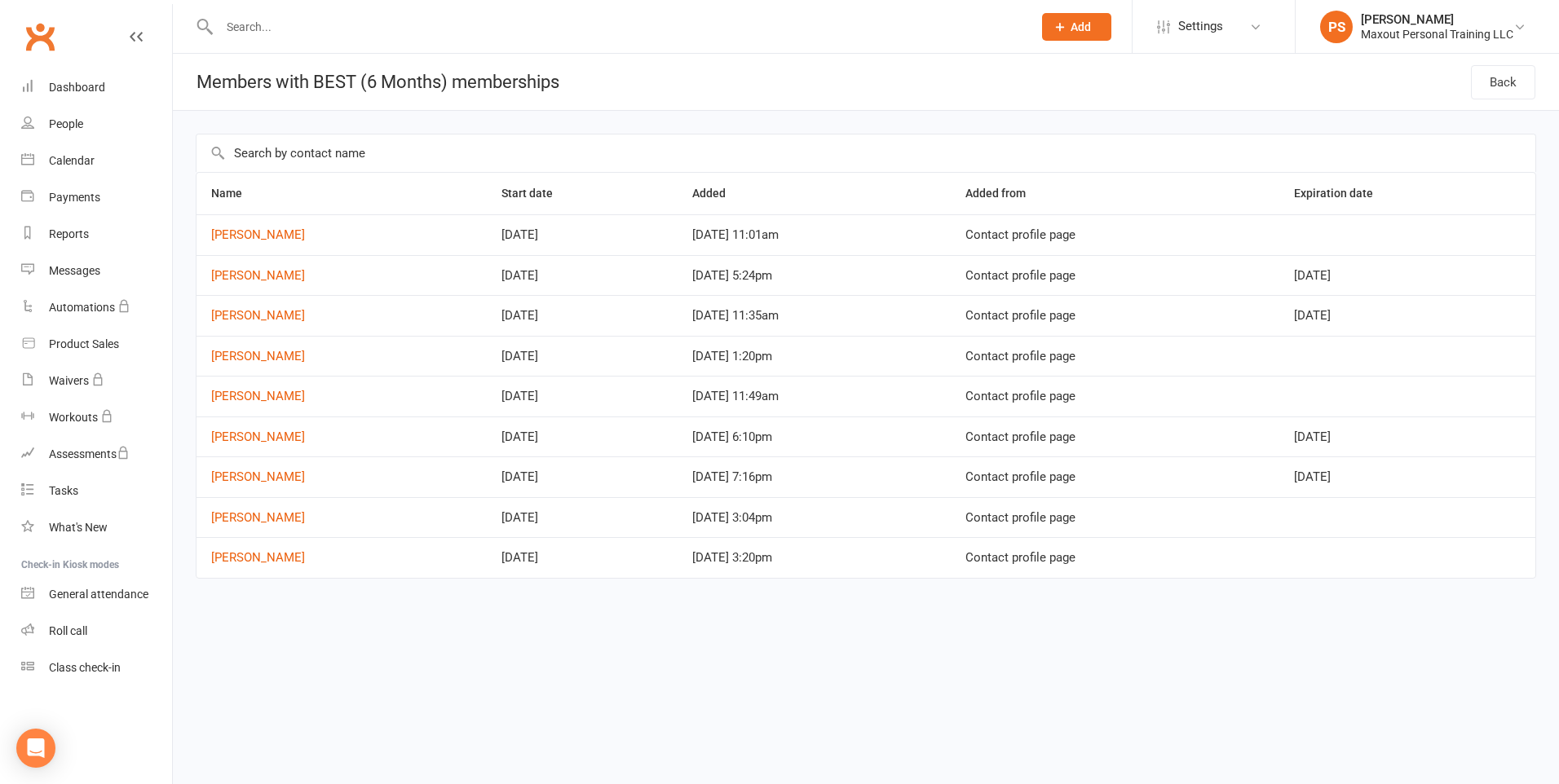
select select "100"
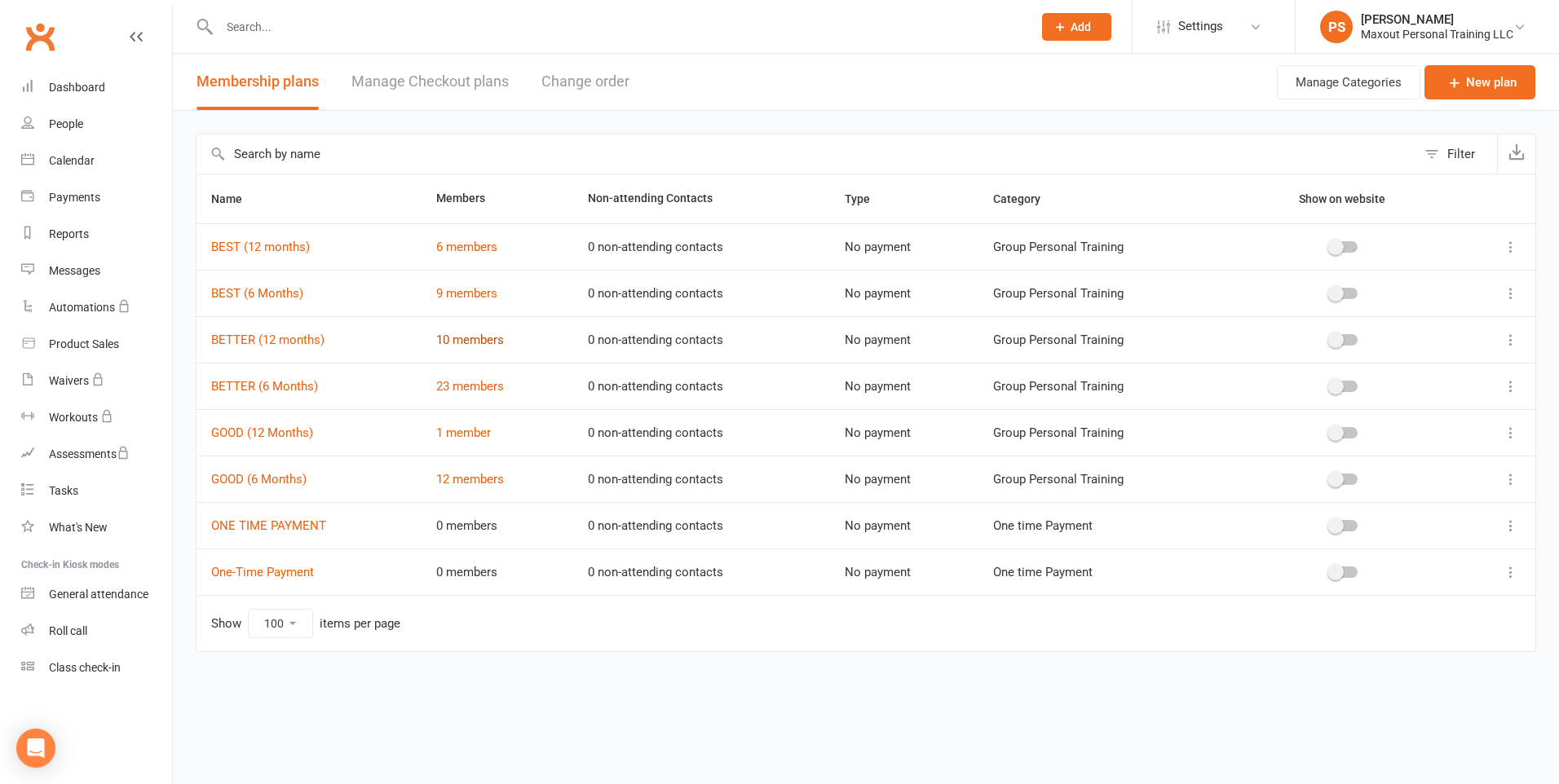
click at [478, 339] on link "10 members" at bounding box center [469, 340] width 67 height 15
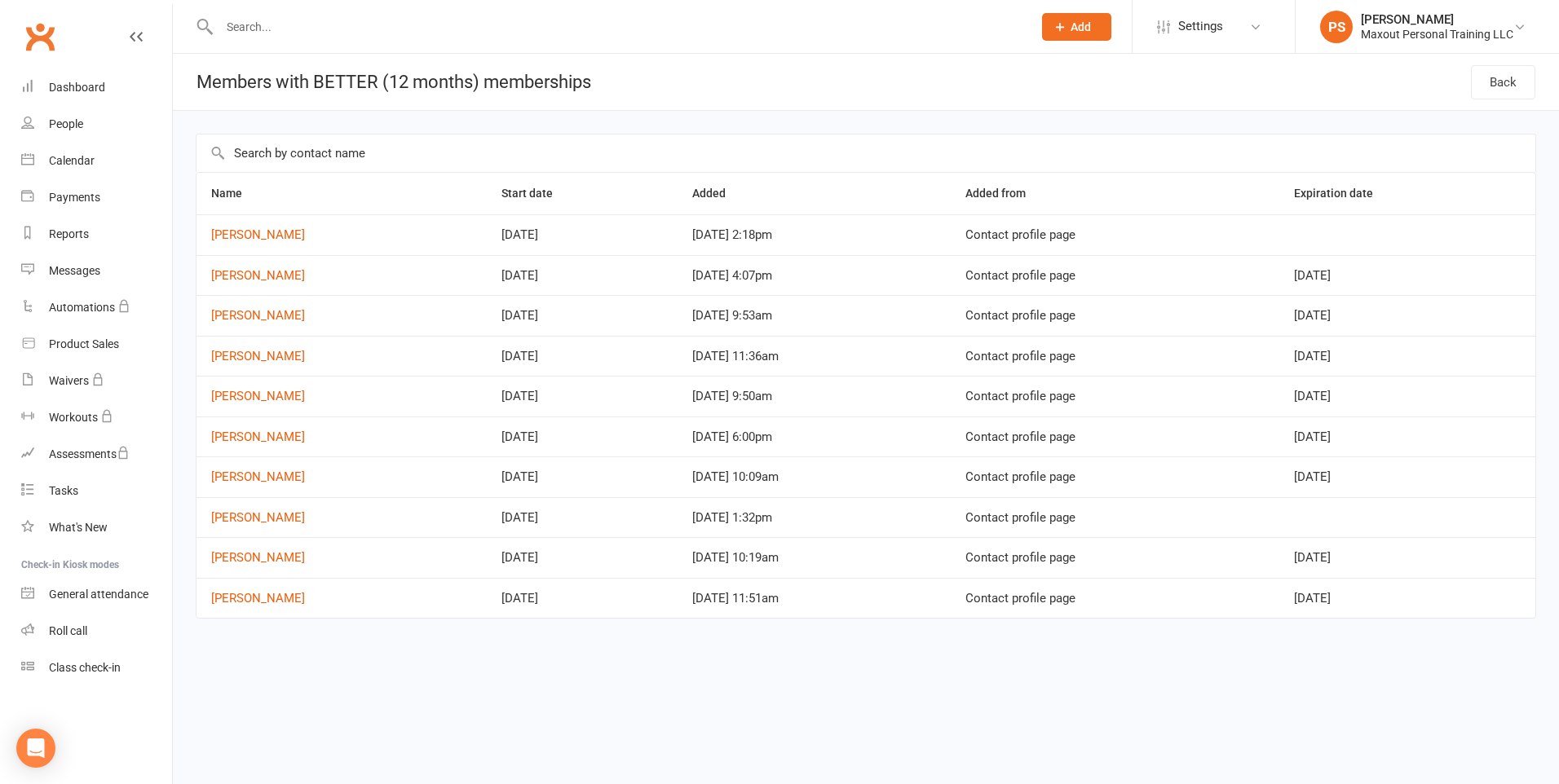
click at [236, 505] on td "[PERSON_NAME]" at bounding box center [341, 517] width 290 height 41
click at [240, 512] on link "[PERSON_NAME]" at bounding box center [258, 518] width 94 height 15
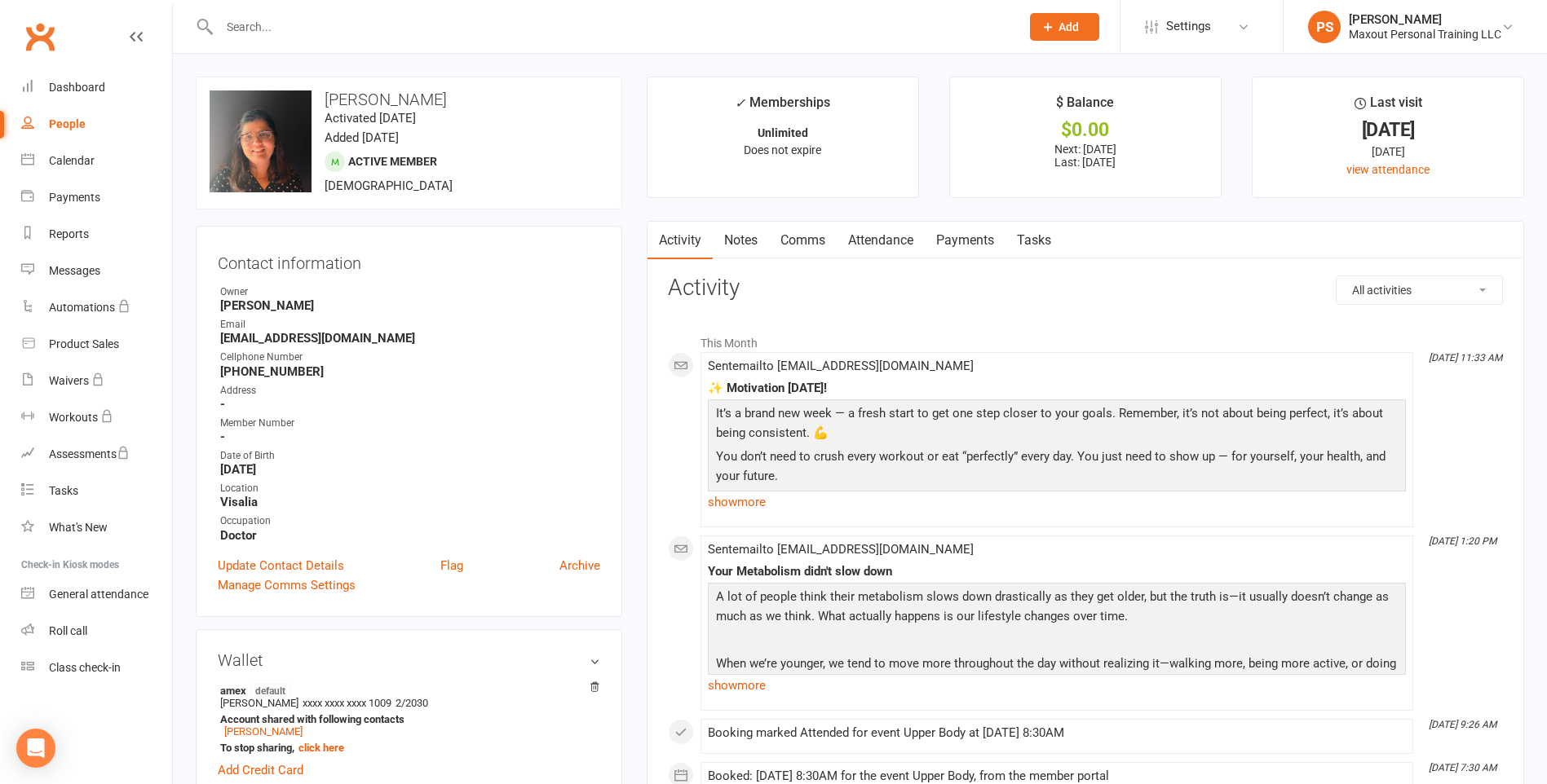
click at [962, 239] on link "Payments" at bounding box center [965, 240] width 81 height 37
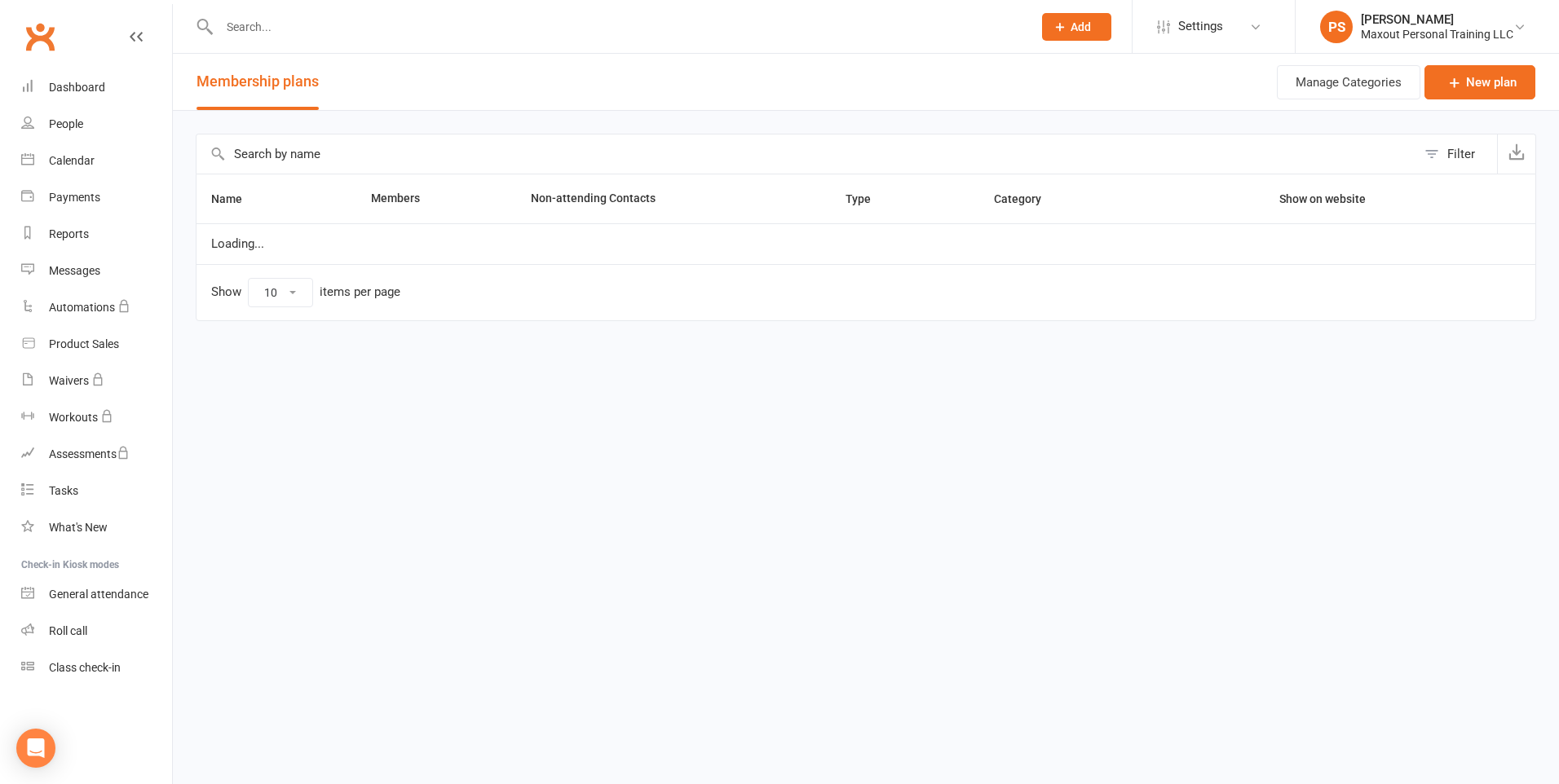
select select "100"
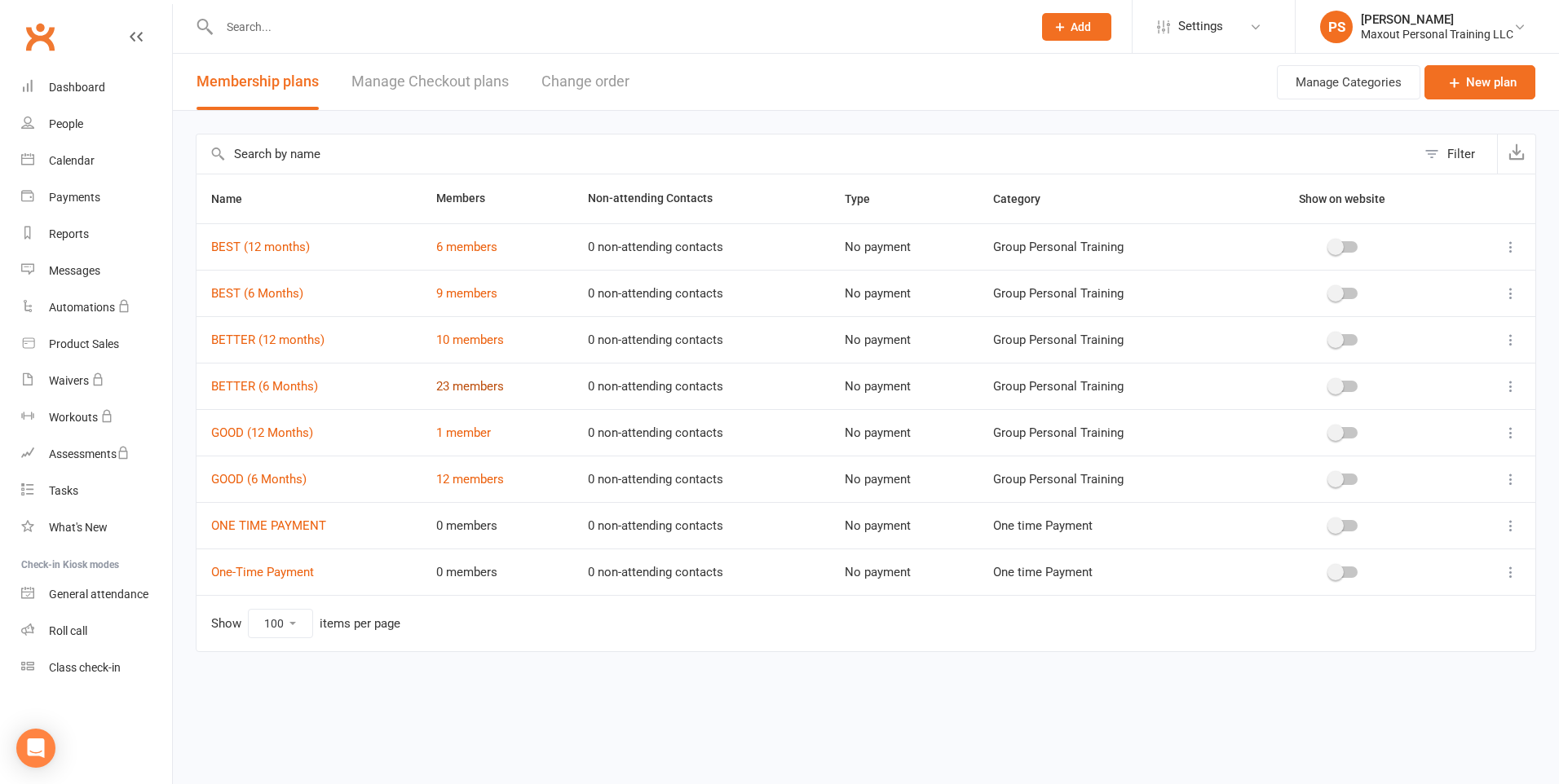
click at [472, 388] on link "23 members" at bounding box center [469, 387] width 67 height 15
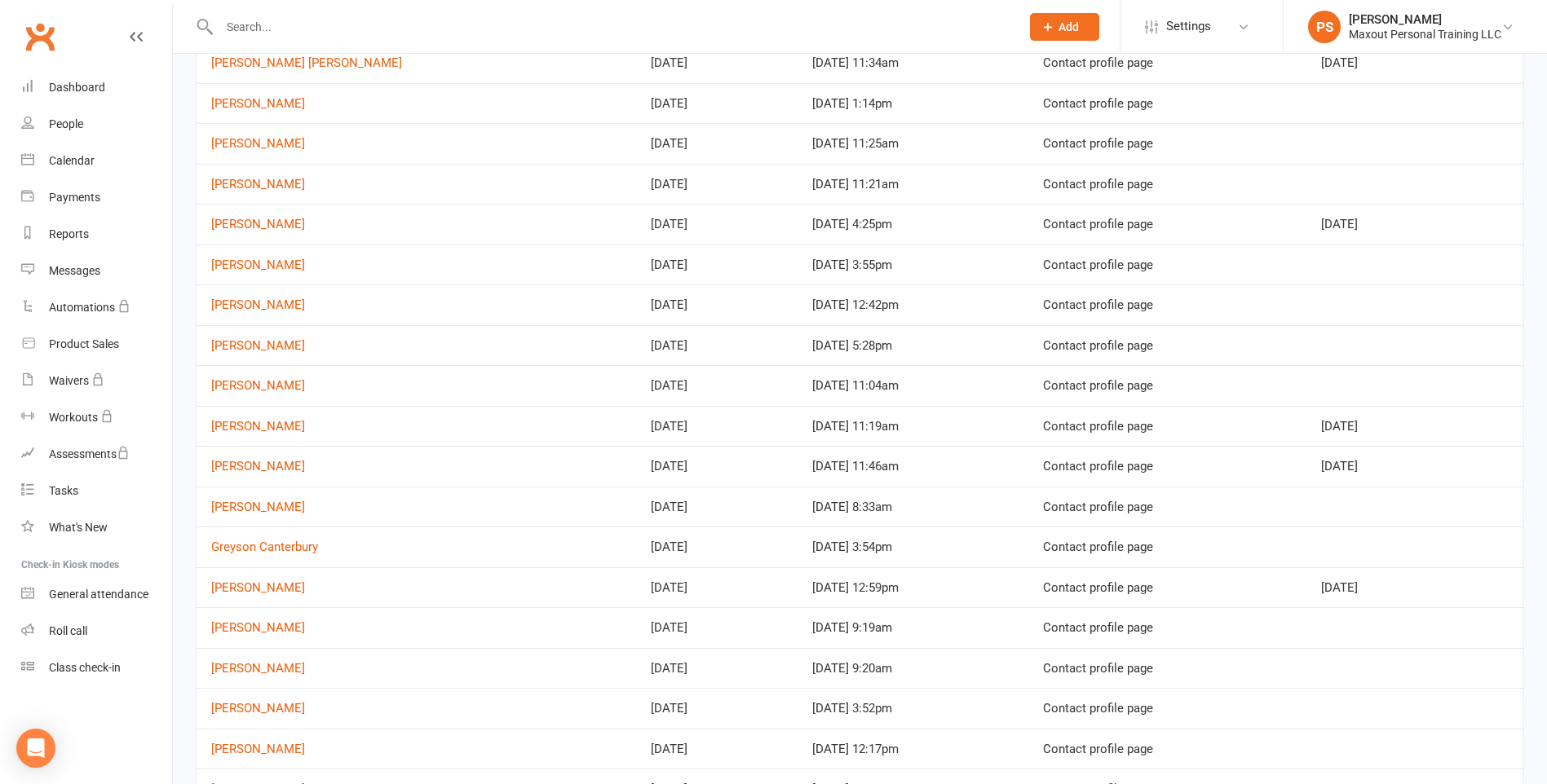
scroll to position [250, 0]
click at [83, 88] on div "Dashboard" at bounding box center [77, 87] width 57 height 13
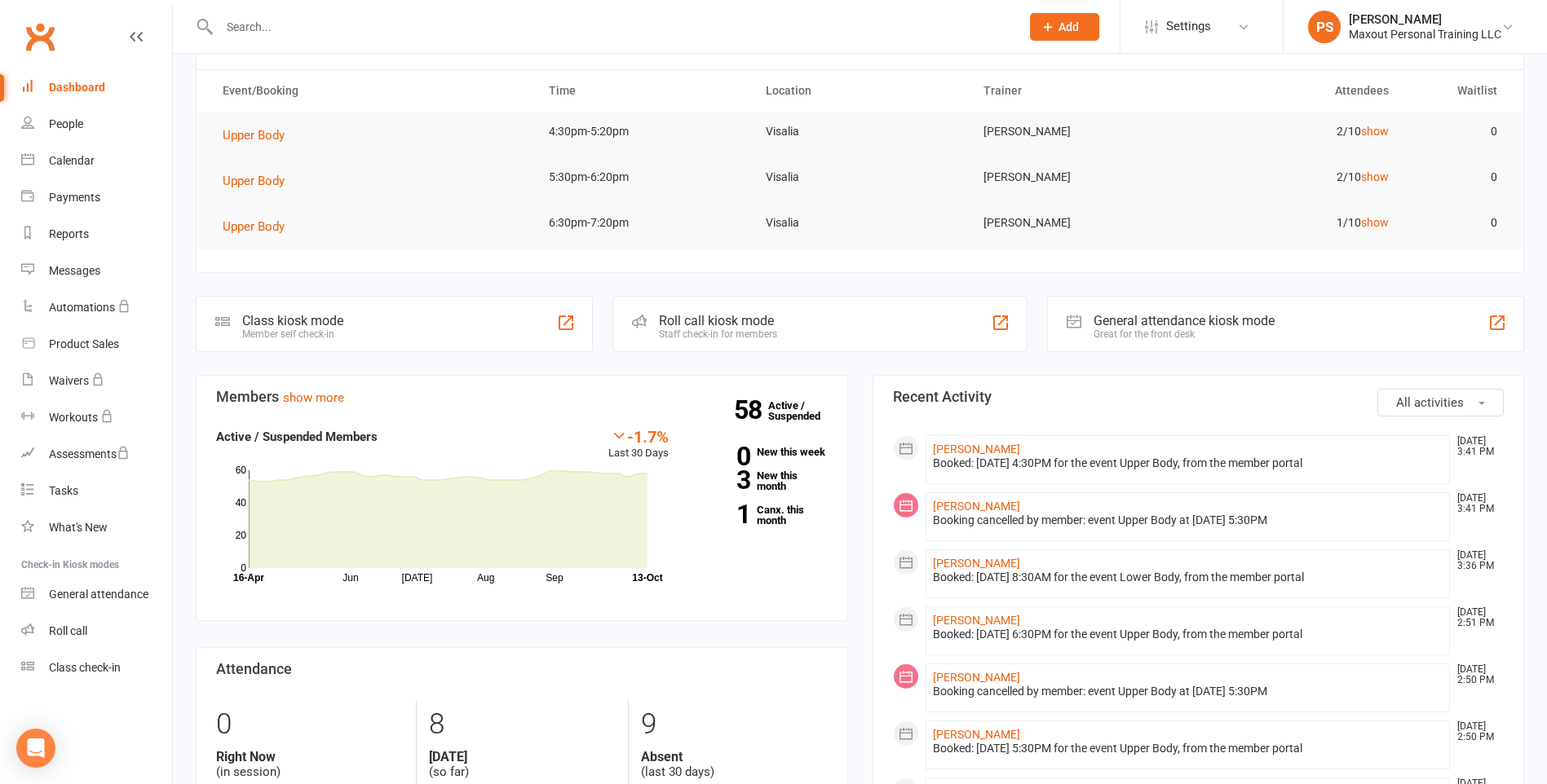
scroll to position [164, 0]
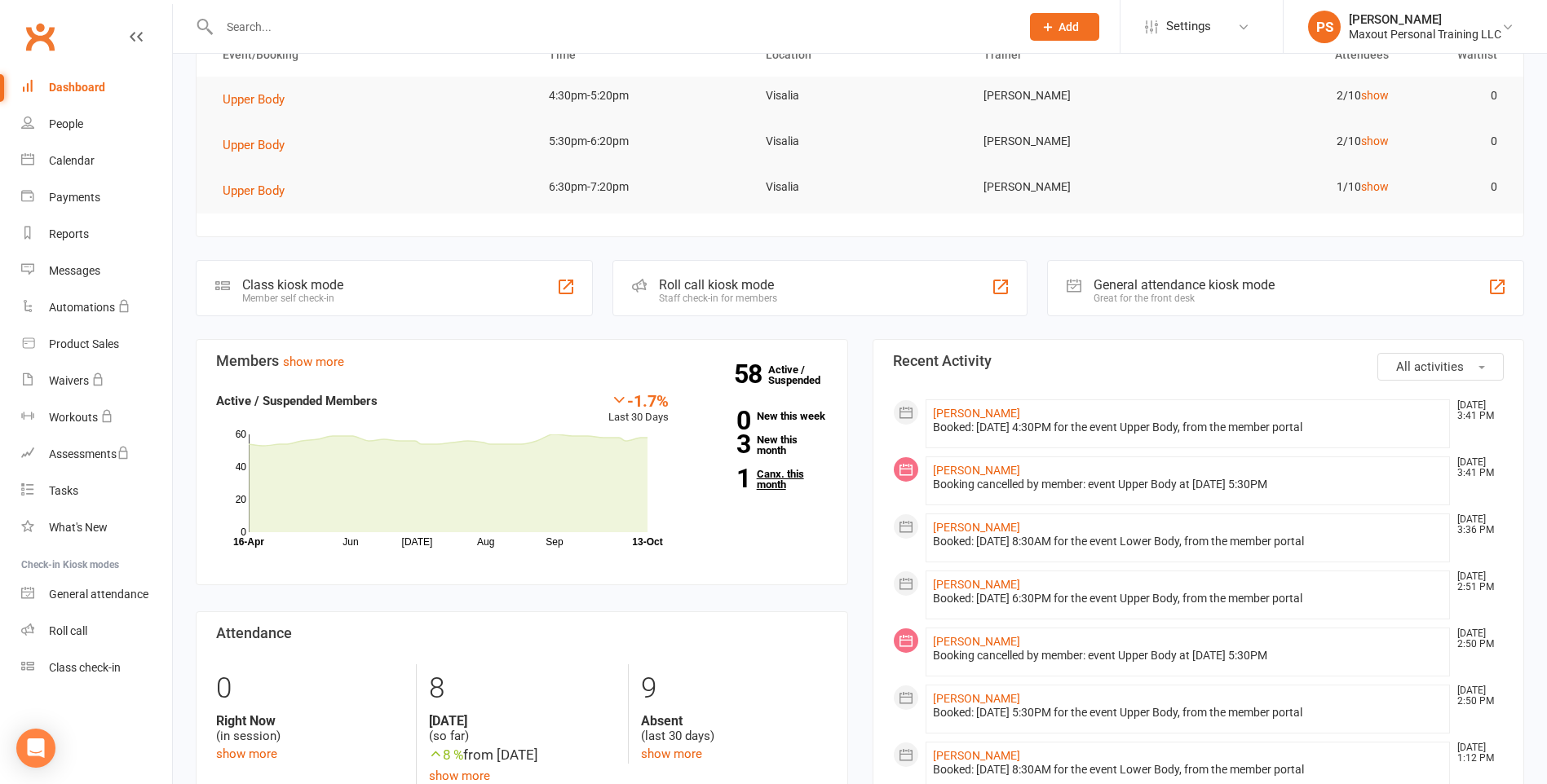
click at [766, 477] on link "1 Canx. this month" at bounding box center [760, 479] width 135 height 21
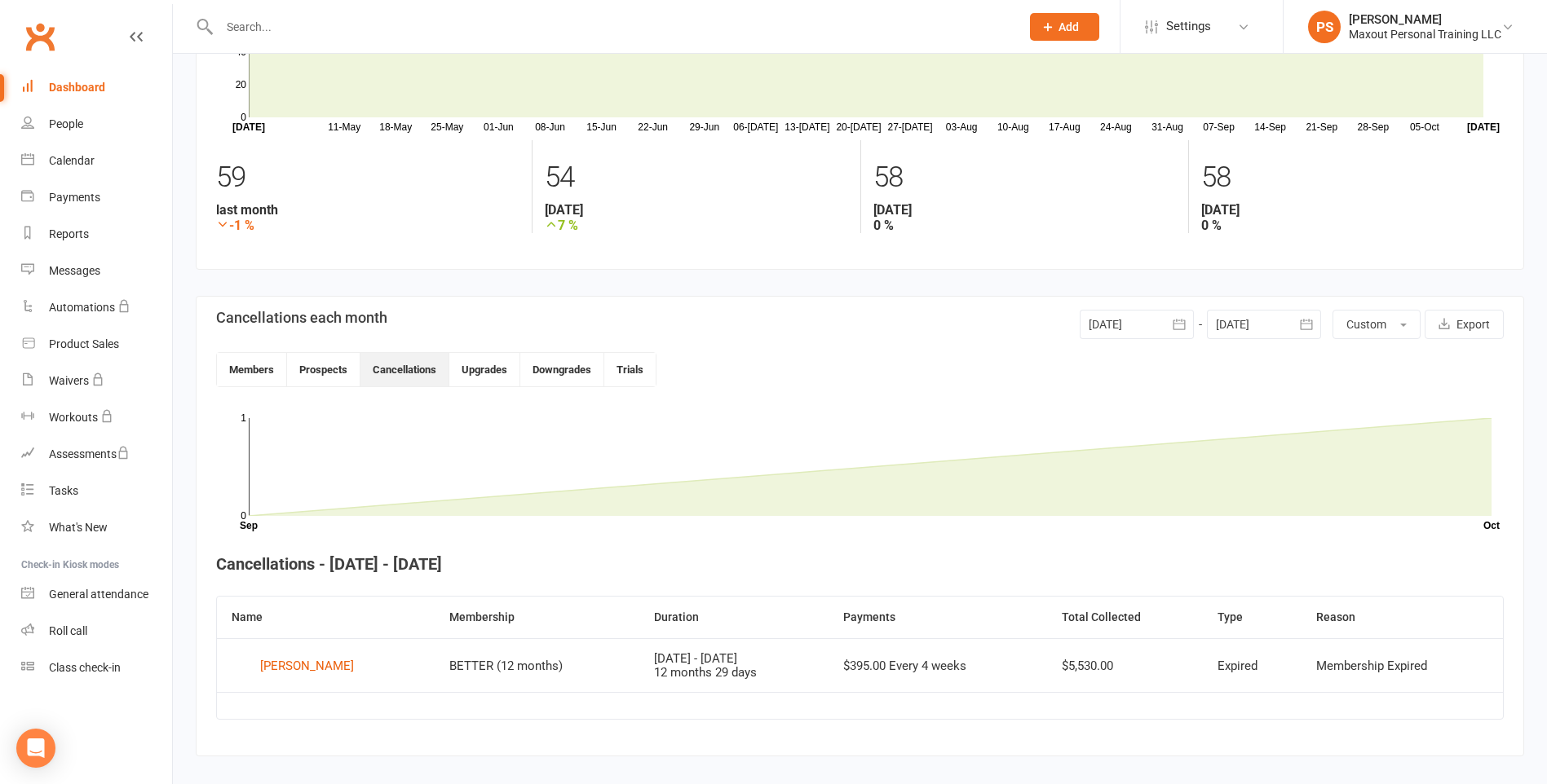
scroll to position [171, 0]
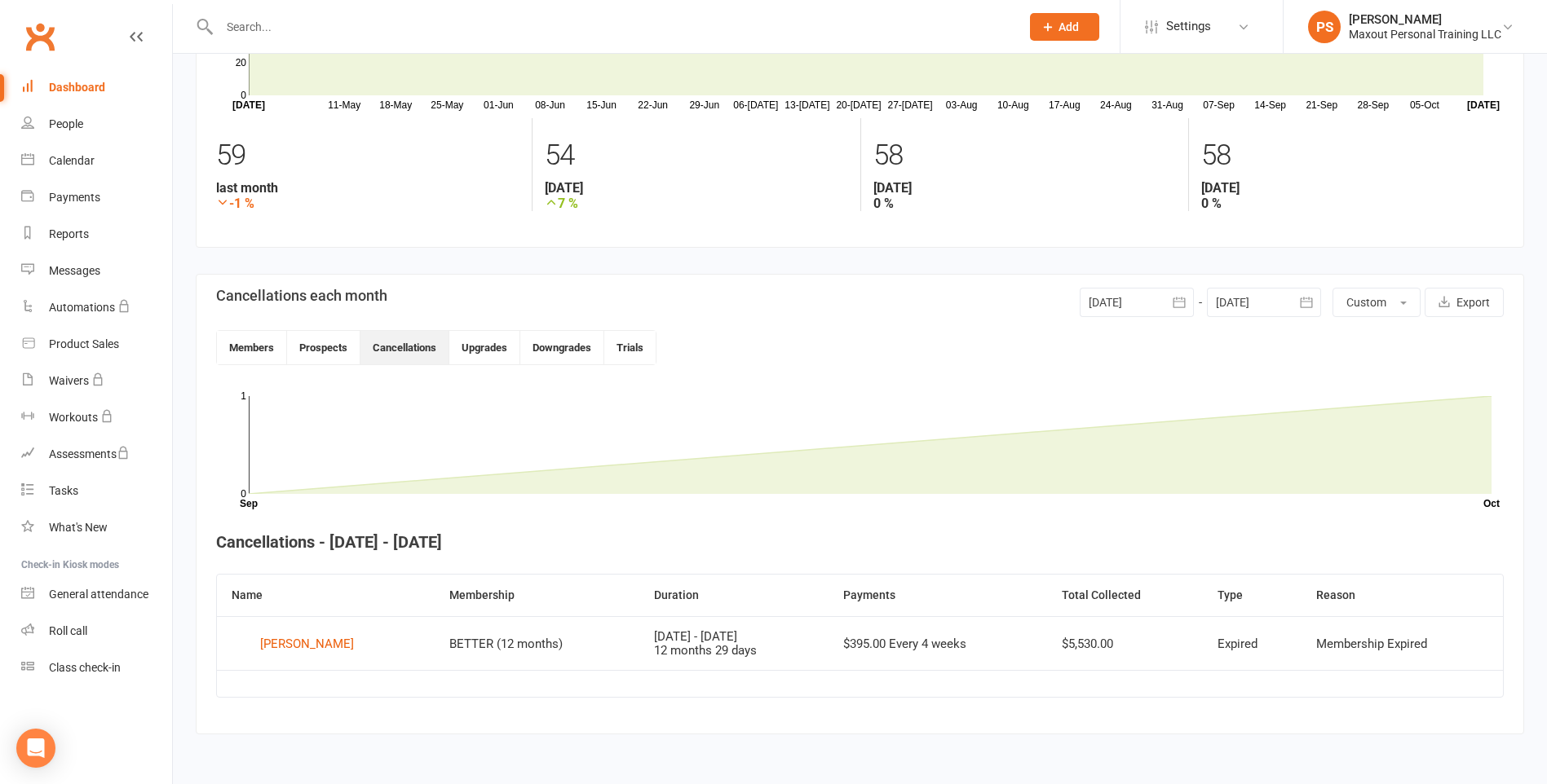
click at [77, 90] on div "Dashboard" at bounding box center [77, 87] width 57 height 13
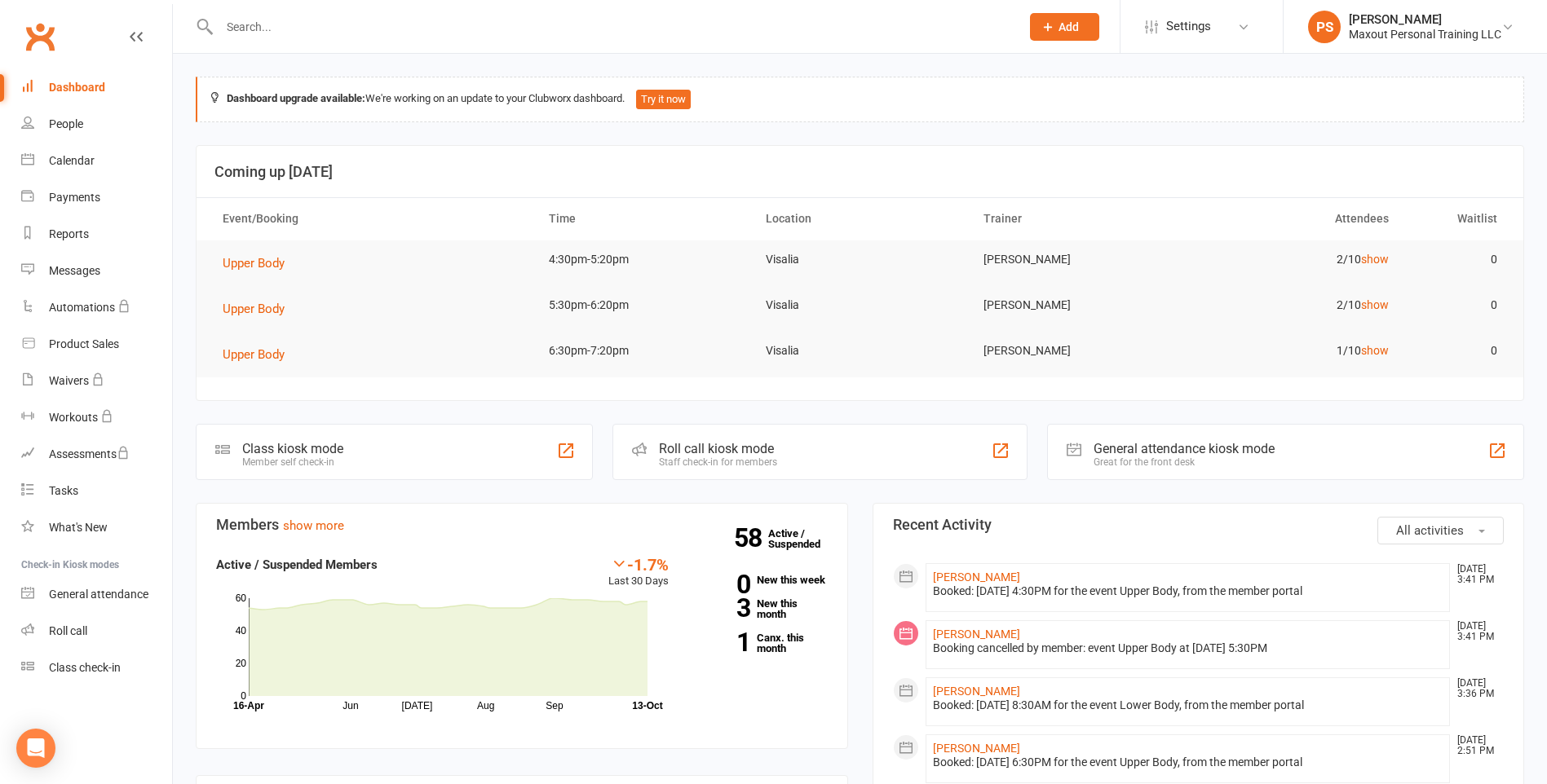
click at [77, 81] on div "Dashboard" at bounding box center [77, 87] width 57 height 13
click at [70, 118] on div "People" at bounding box center [66, 124] width 34 height 13
select select "100"
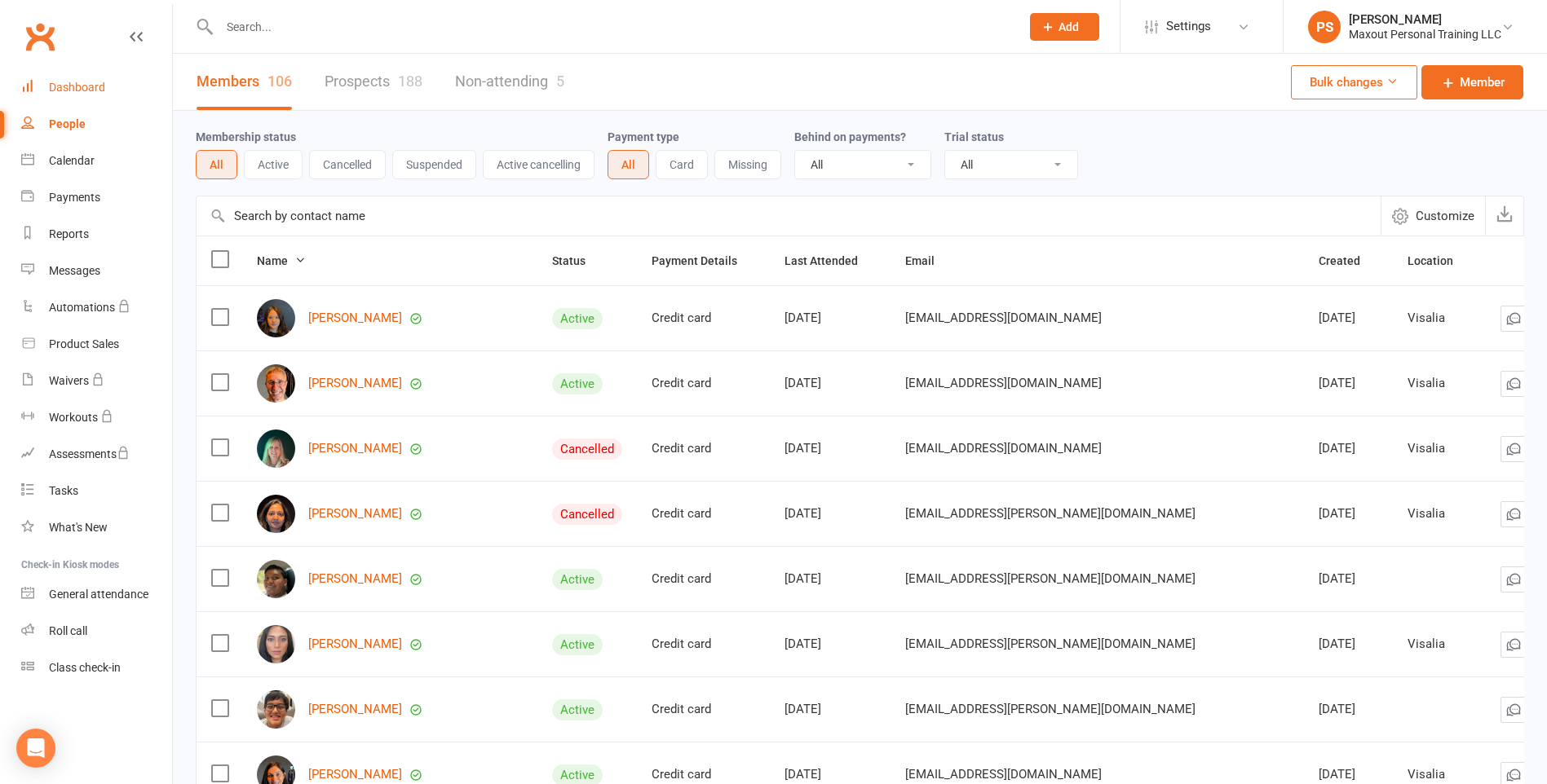
click at [82, 86] on div "Dashboard" at bounding box center [77, 87] width 57 height 13
